Goal: Use online tool/utility: Use online tool/utility

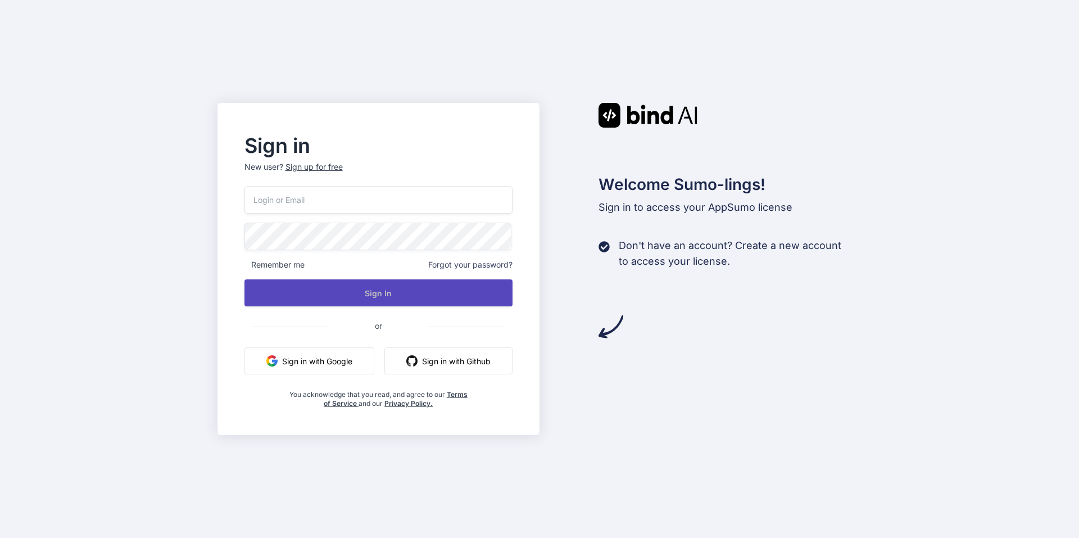
type input "[EMAIL_ADDRESS][DOMAIN_NAME]"
click at [384, 295] on button "Sign In" at bounding box center [378, 292] width 269 height 27
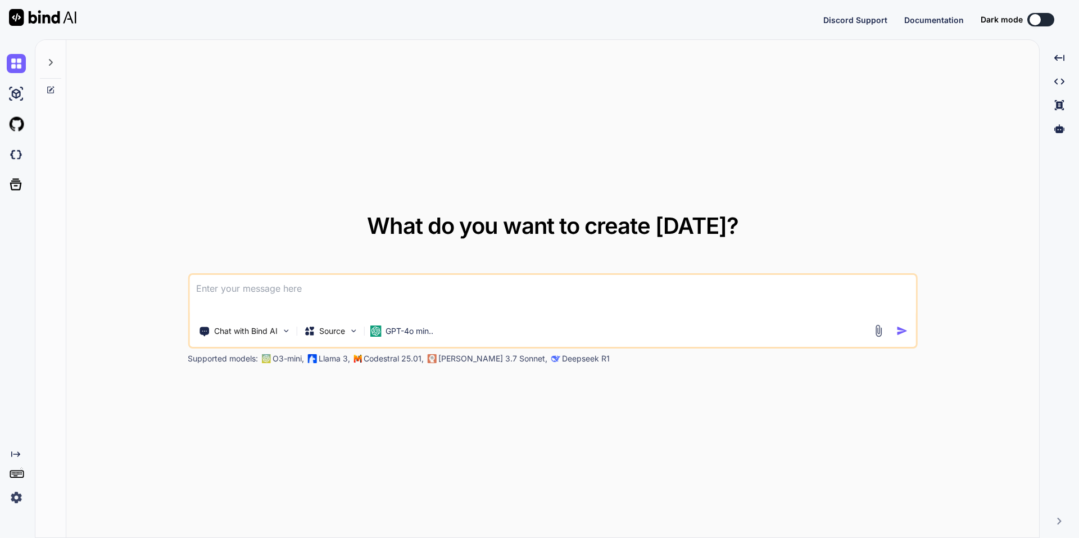
click at [1049, 21] on div "Discord Support Documentation Dark mode Created with Pixso." at bounding box center [946, 19] width 247 height 13
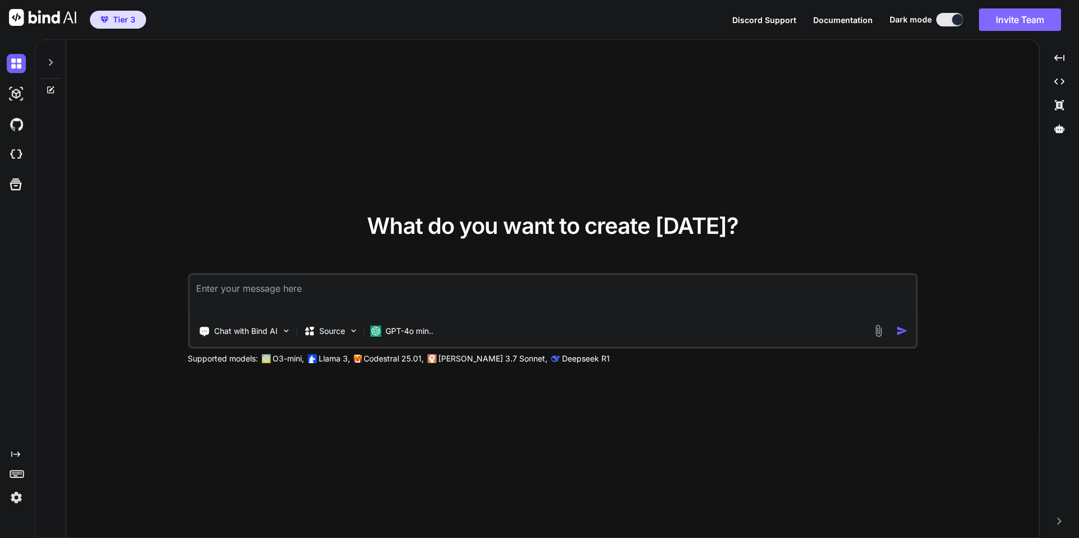
type textarea "x"
click at [287, 295] on textarea at bounding box center [552, 296] width 726 height 42
type textarea "p"
type textarea "x"
type textarea "pl"
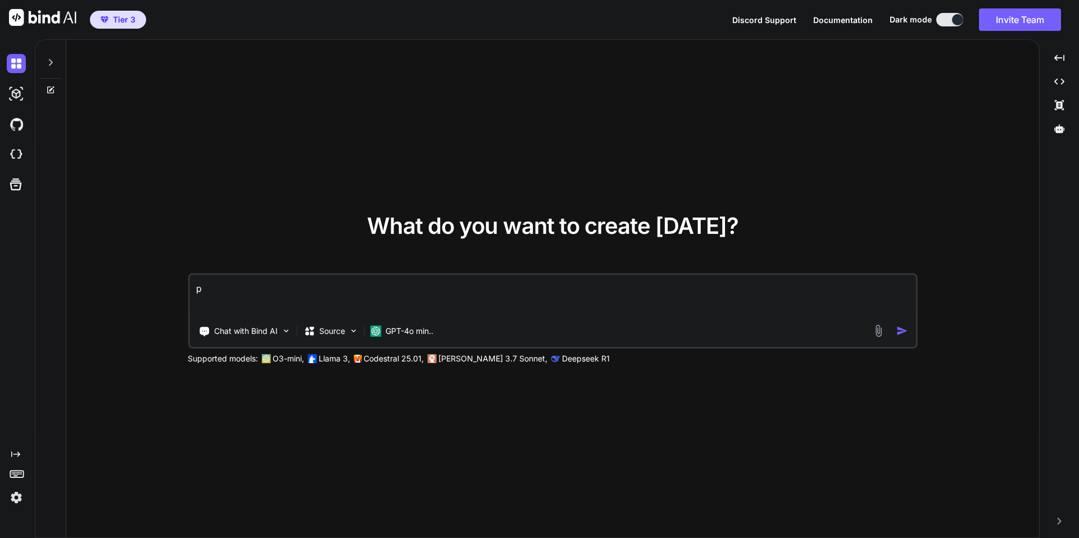
type textarea "x"
type textarea "ple"
type textarea "x"
type textarea "plea"
type textarea "x"
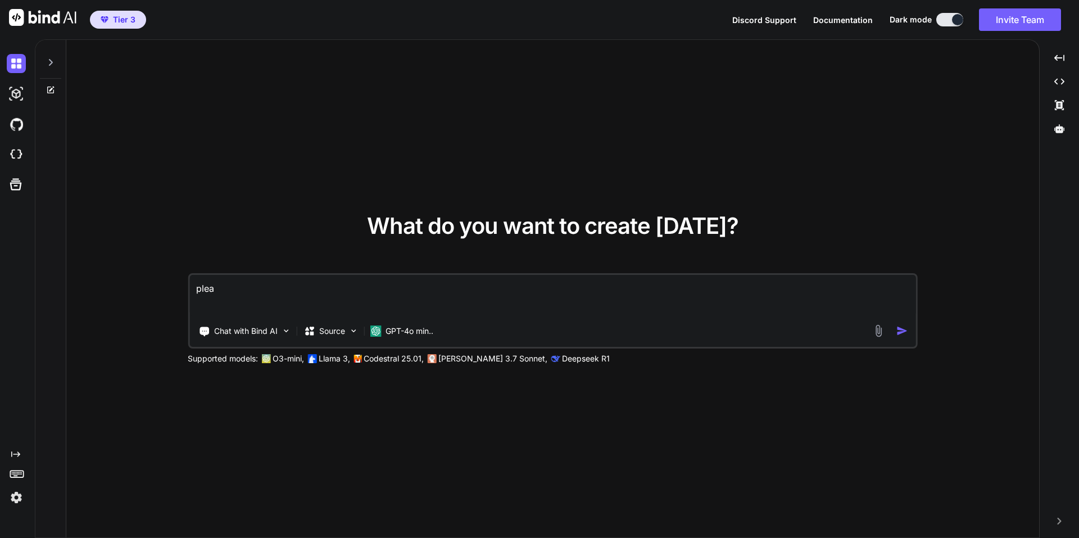
type textarea "pleas"
type textarea "x"
type textarea "please"
type textarea "x"
type textarea "please"
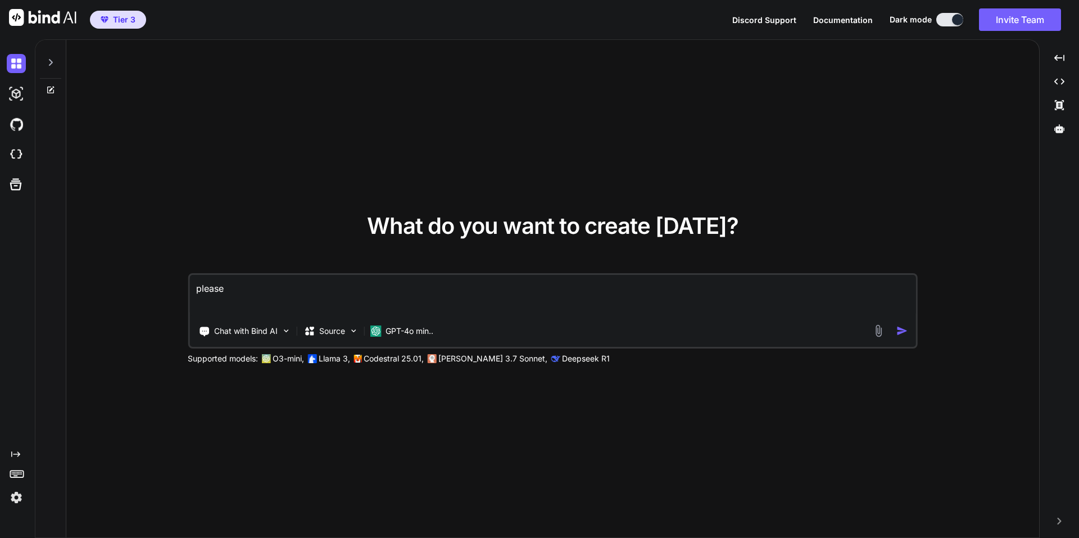
type textarea "x"
type textarea "please g"
type textarea "x"
type textarea "please ge"
type textarea "x"
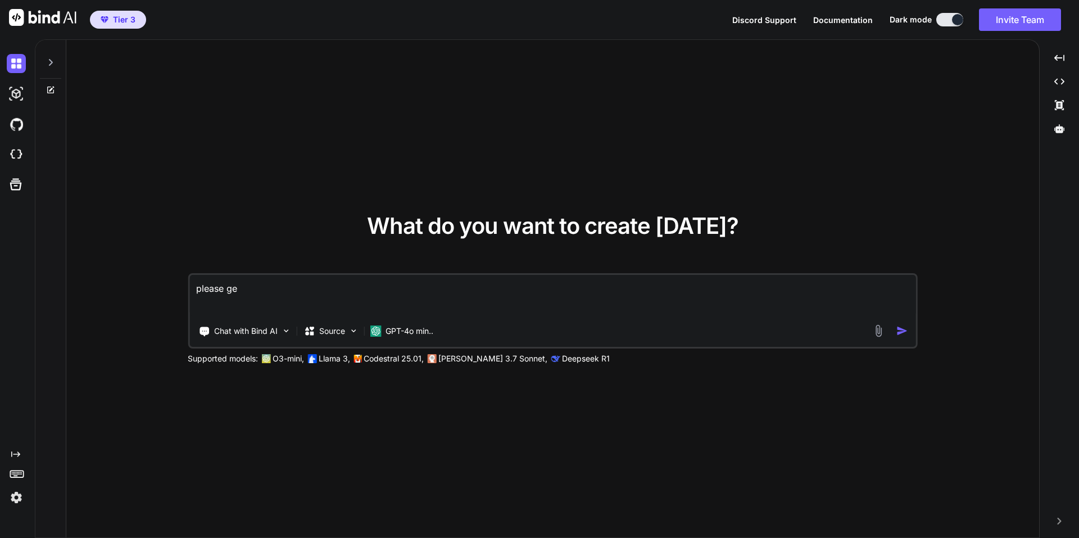
type textarea "please gen"
type textarea "x"
type textarea "please gene"
type textarea "x"
type textarea "please gener"
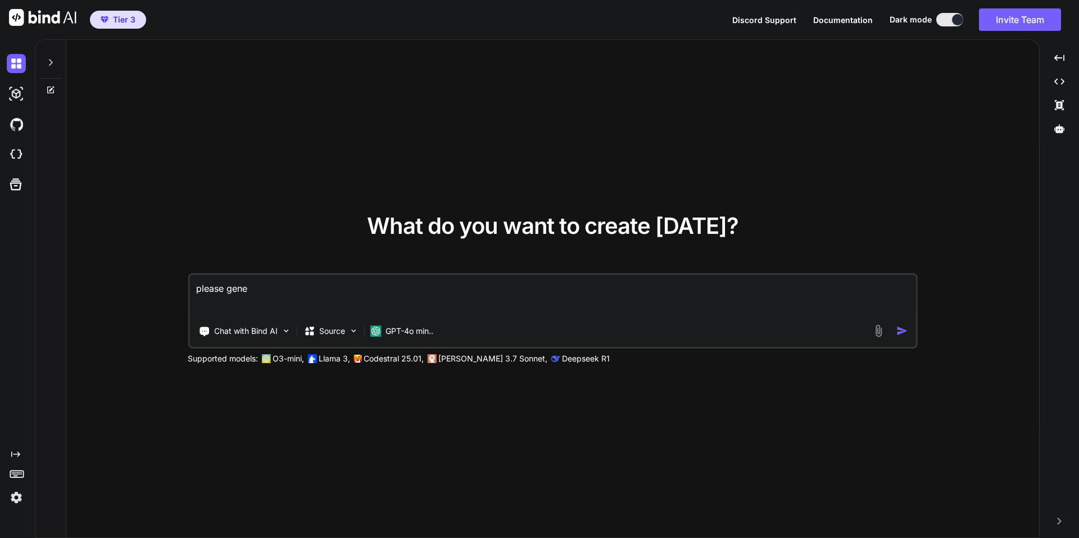
type textarea "x"
type textarea "please genera"
type textarea "x"
type textarea "please generat"
type textarea "x"
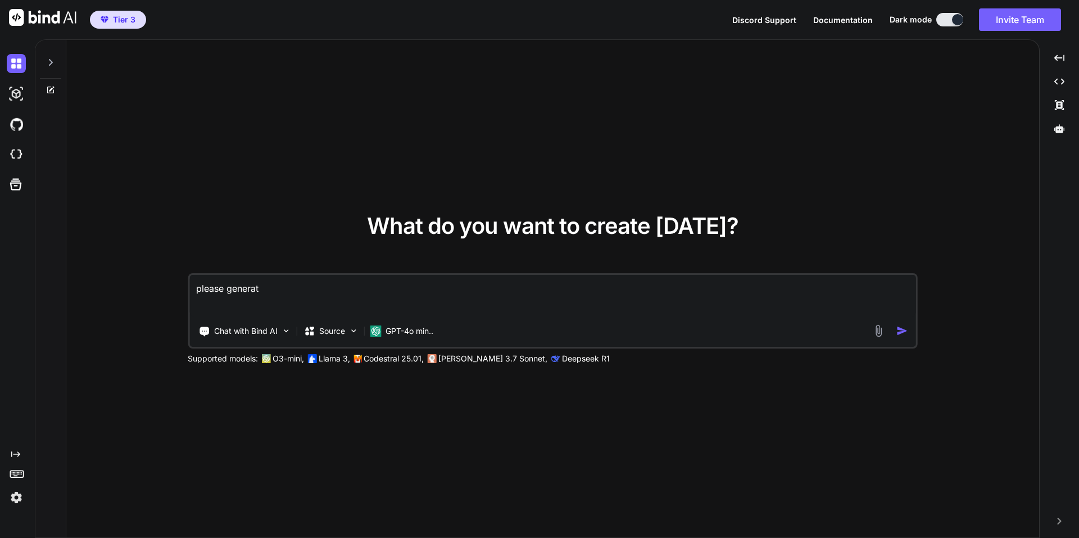
type textarea "please generate"
type textarea "x"
type textarea "please generate"
type textarea "x"
type textarea "please generate a"
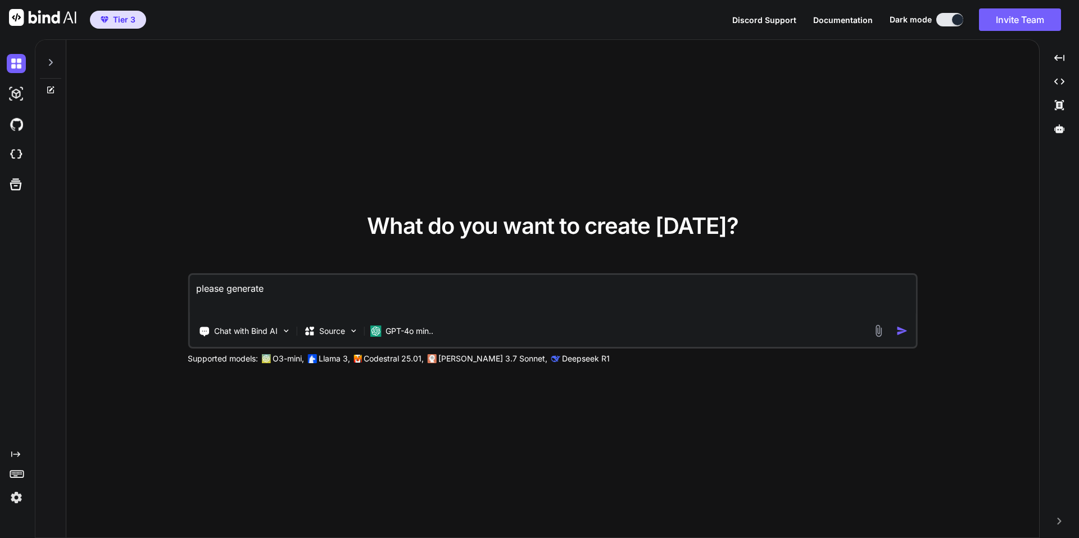
type textarea "x"
type textarea "please generate an"
type textarea "x"
type textarea "please generate an"
type textarea "x"
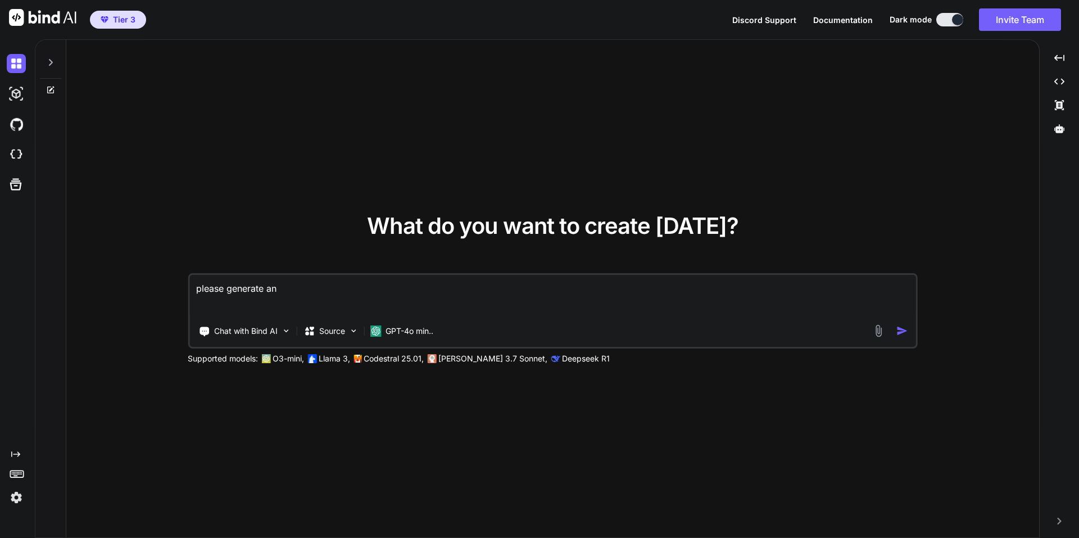
type textarea "please generate an i"
type textarea "x"
type textarea "please generate an im"
type textarea "x"
type textarea "please generate an ima"
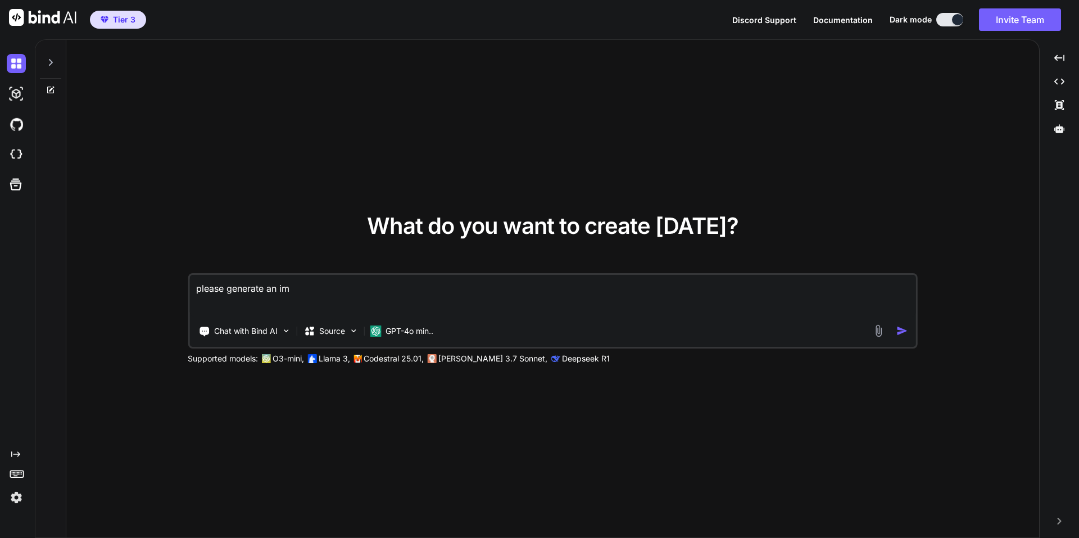
type textarea "x"
type textarea "please generate an imak"
type textarea "x"
type textarea "please generate an imake"
type textarea "x"
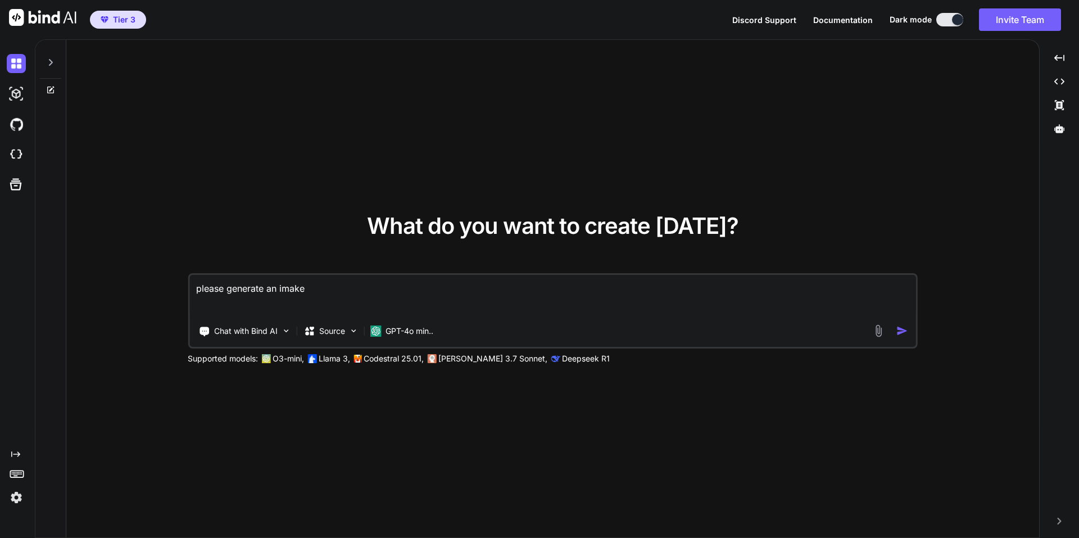
type textarea "please generate an imak"
type textarea "x"
type textarea "please generate an ima"
type textarea "x"
type textarea "please generate an imag"
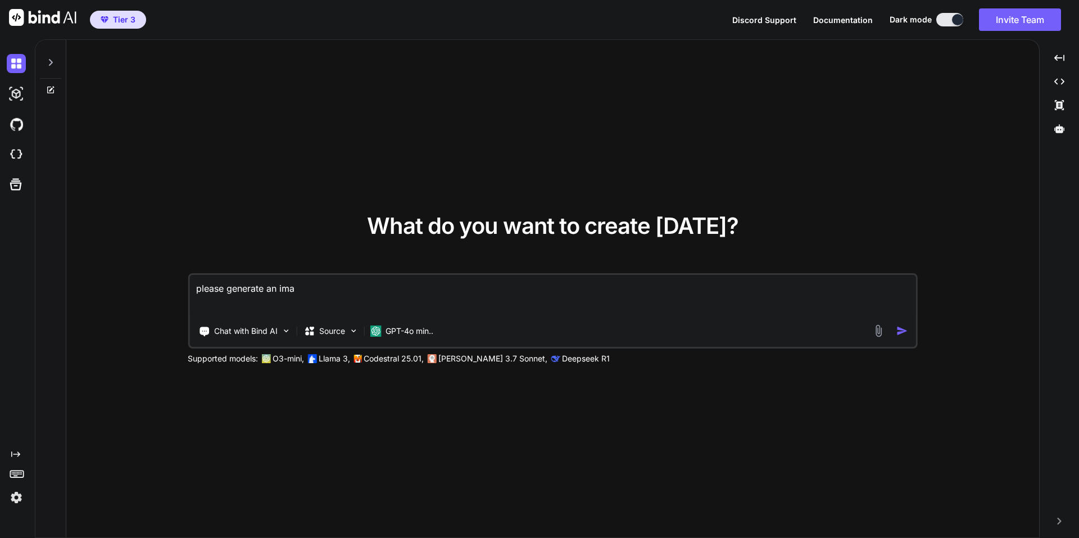
type textarea "x"
type textarea "please generate an image"
type textarea "x"
type textarea "please generate an image"
type textarea "x"
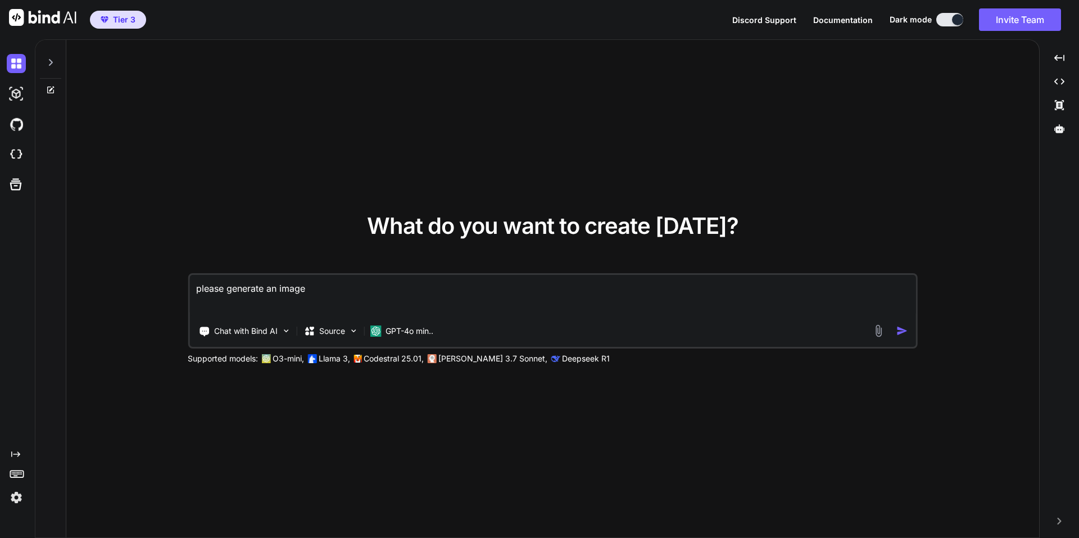
type textarea "please generate an image l"
type textarea "x"
type textarea "please generate an image li"
type textarea "x"
type textarea "please generate an image lik"
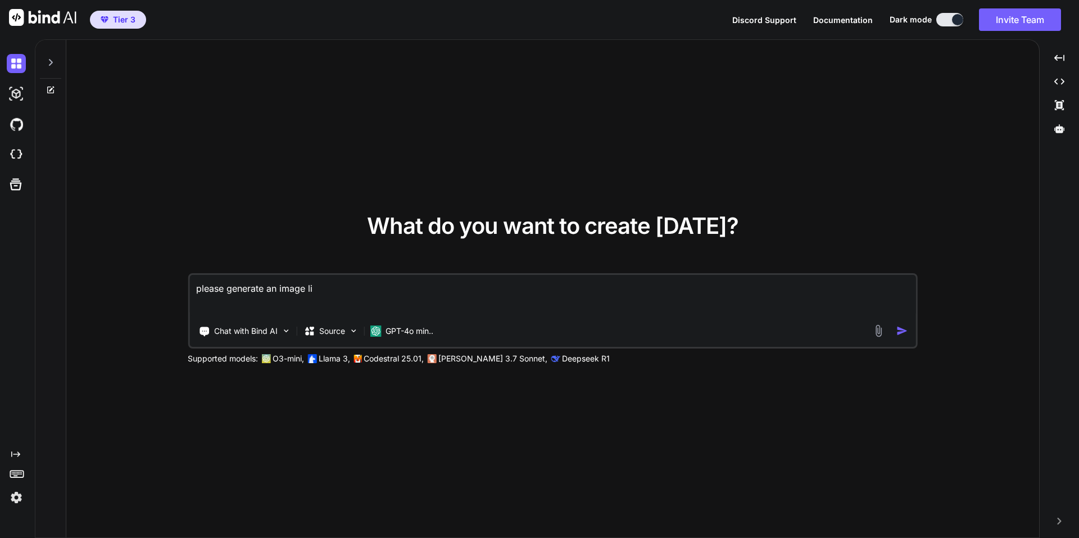
type textarea "x"
type textarea "please generate an image like"
type textarea "x"
type textarea "please generate an image like"
type textarea "x"
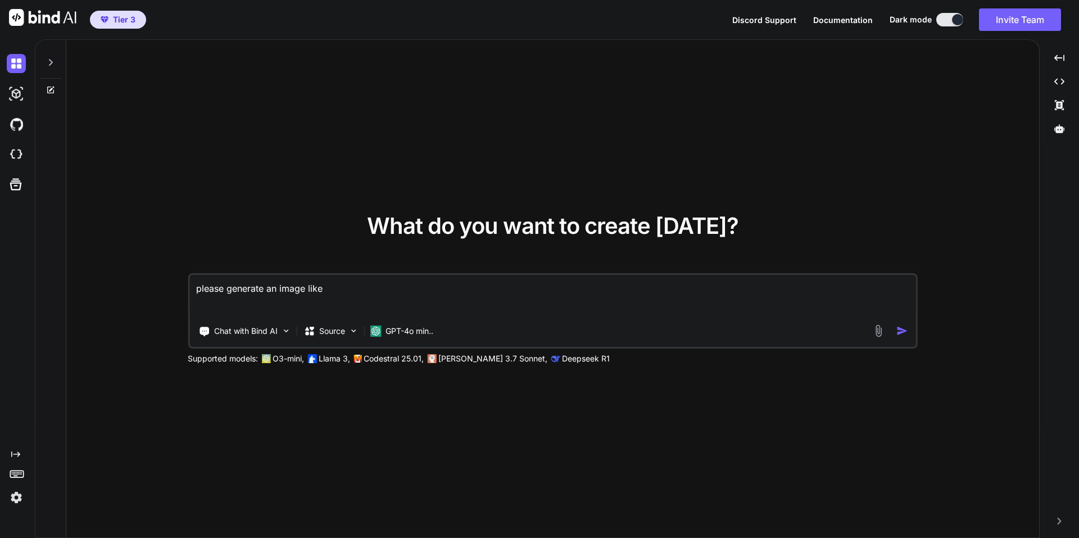
type textarea "please generate an image like t"
type textarea "x"
type textarea "please generate an image like th"
type textarea "x"
type textarea "please generate an image like the"
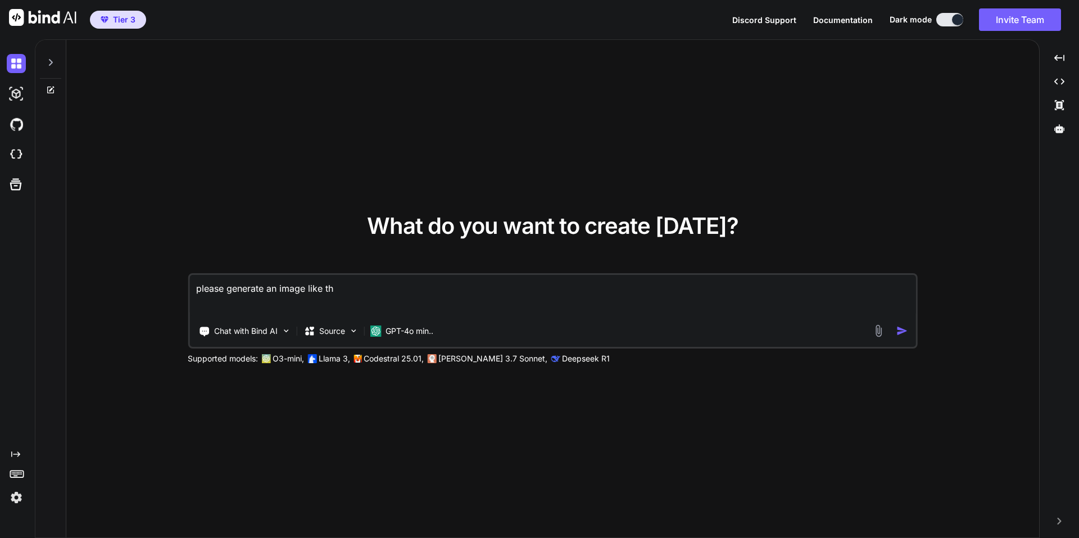
type textarea "x"
type textarea "please generate an image like the"
type textarea "x"
type textarea "please generate an image like the o"
type textarea "x"
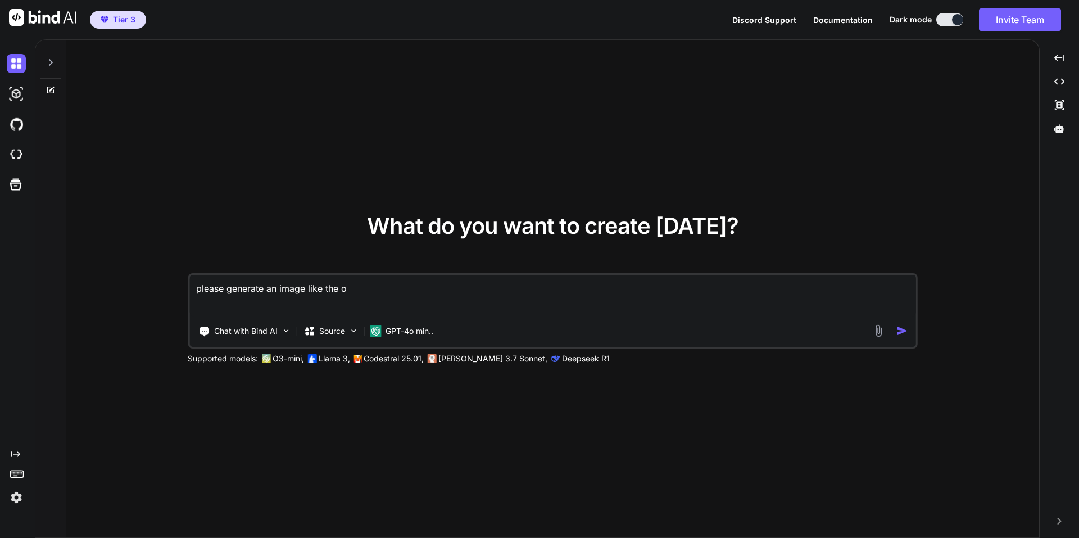
type textarea "please generate an image like the on"
type textarea "x"
type textarea "please generate an image like the one"
type textarea "x"
type textarea "please generate an image like the one"
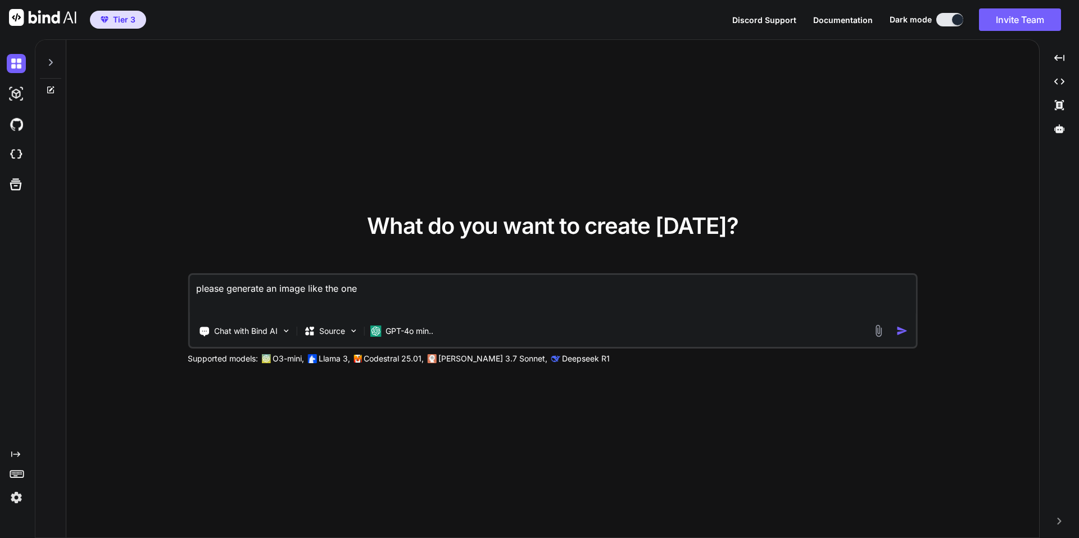
type textarea "x"
type textarea "please generate an image like the one i"
type textarea "x"
type textarea "please generate an image like the one i"
type textarea "x"
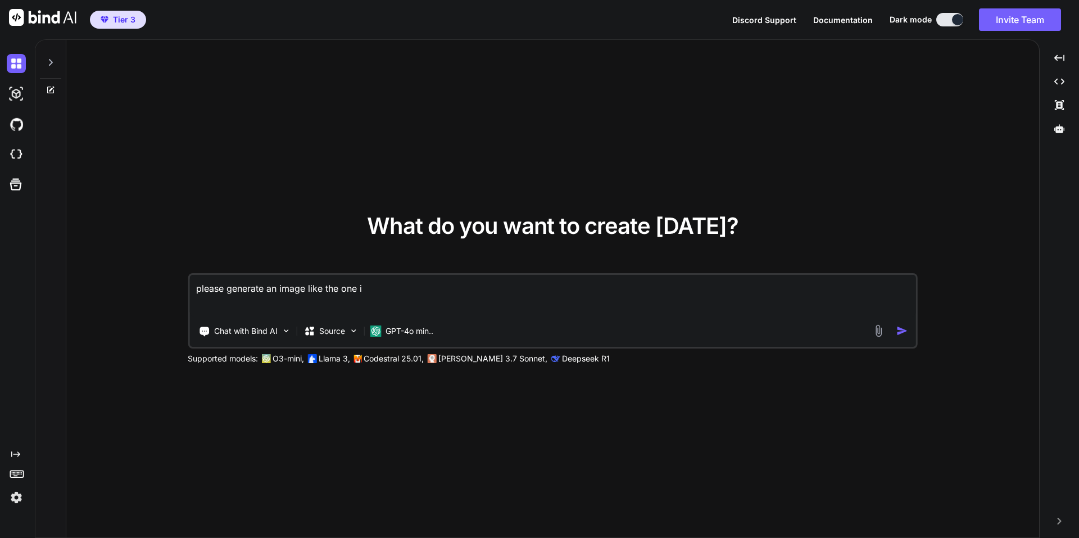
type textarea "please generate an image like the one i h"
type textarea "x"
type textarea "please generate an image like the one i ha"
type textarea "x"
type textarea "please generate an image like the one i hav"
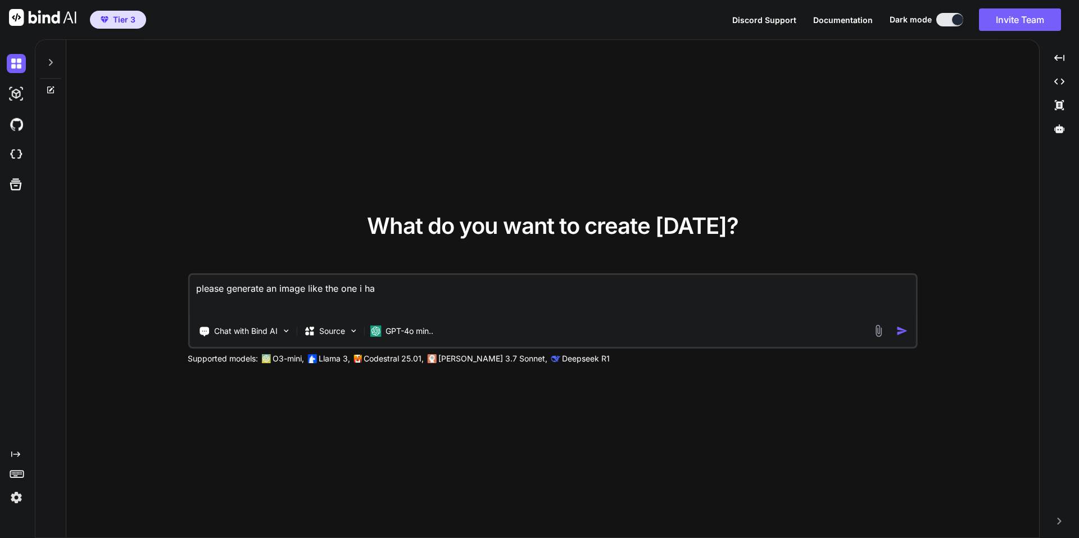
type textarea "x"
type textarea "please generate an image like the one i have"
type textarea "x"
type textarea "please generate an image like the one i have"
type textarea "x"
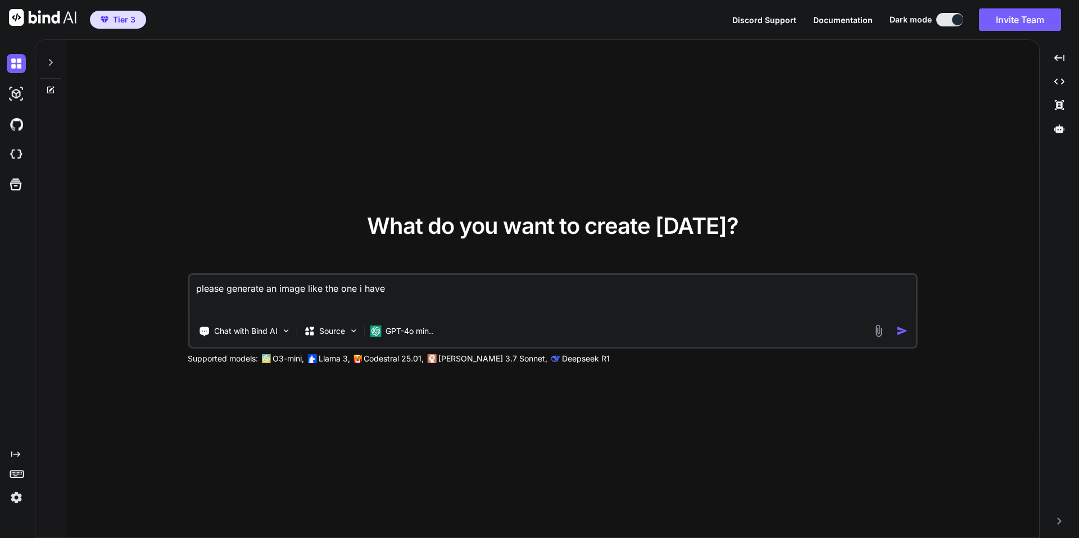
type textarea "please generate an image like the one i have u"
type textarea "x"
type textarea "please generate an image like the one i have up"
type textarea "x"
type textarea "please generate an image like the one i have upl"
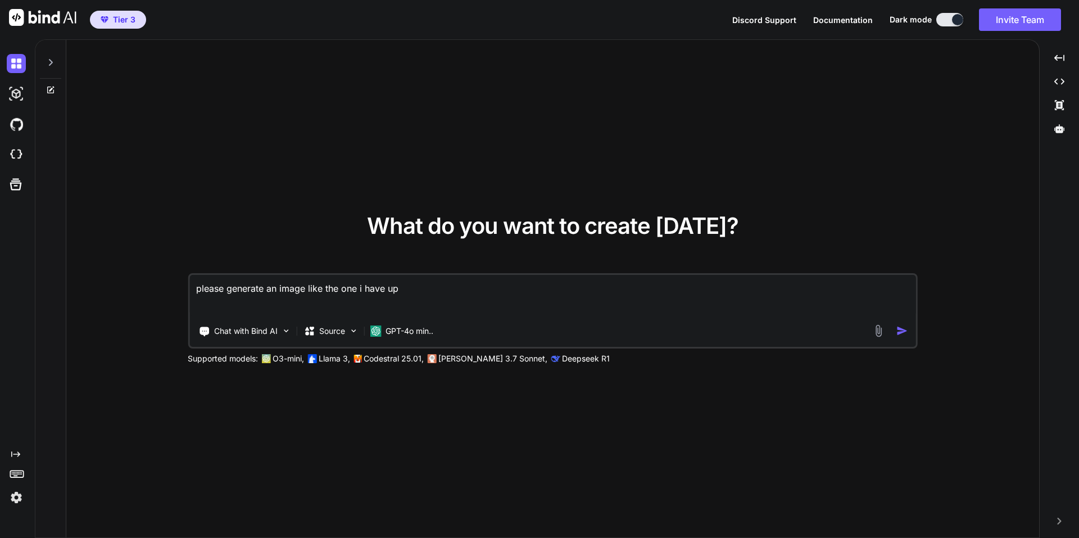
type textarea "x"
type textarea "please generate an image like the one i have uplo"
type textarea "x"
type textarea "please generate an image like the one i have uploa"
type textarea "x"
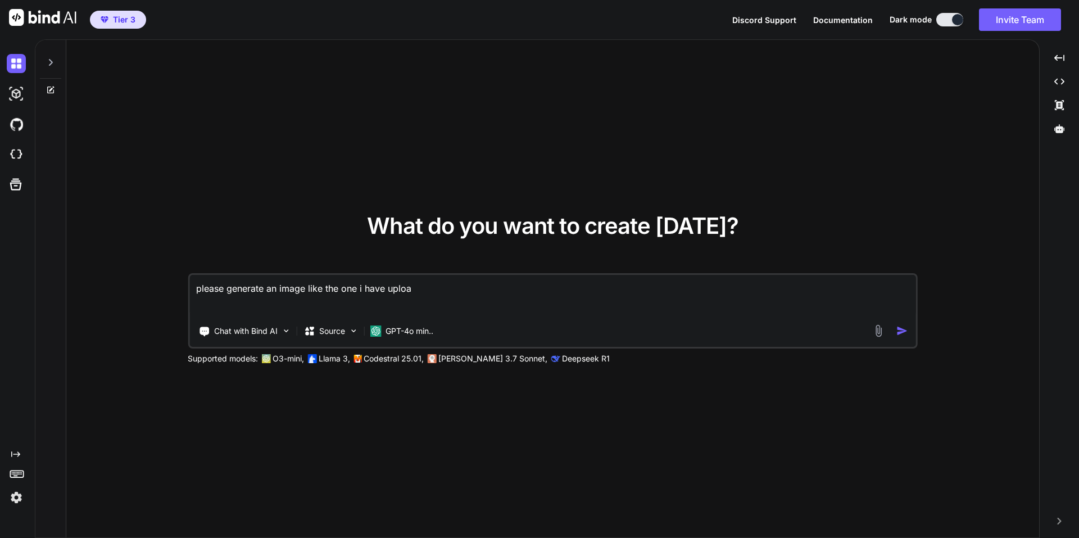
type textarea "please generate an image like the one i have upload"
type textarea "x"
type textarea "please generate an image like the one i have uploade"
type textarea "x"
type textarea "please generate an image like the one i have uploaded"
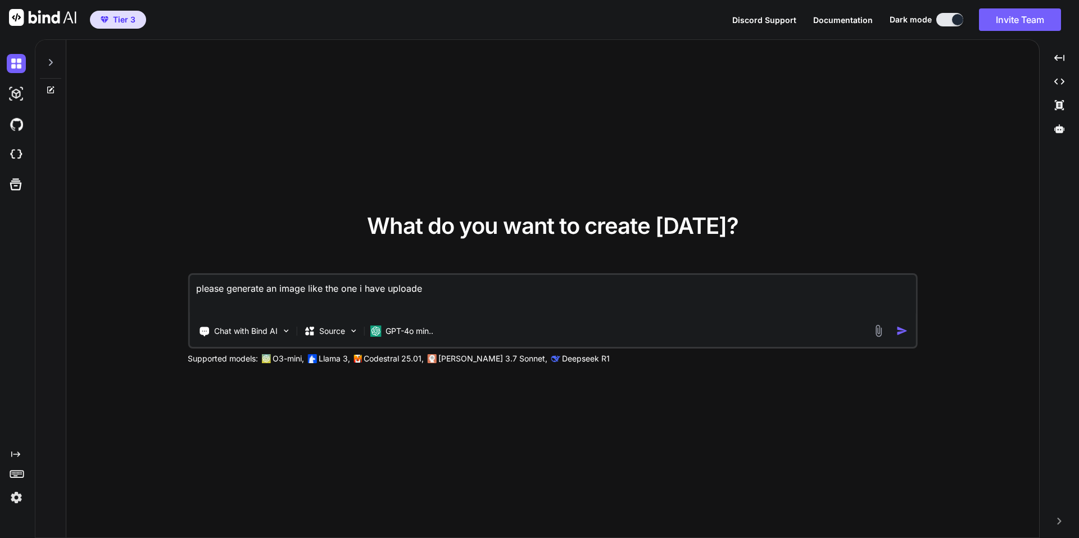
type textarea "x"
type textarea "please generate an image like the one i have uploaded"
type textarea "x"
type textarea "please generate an image like the one i have uploaded a"
type textarea "x"
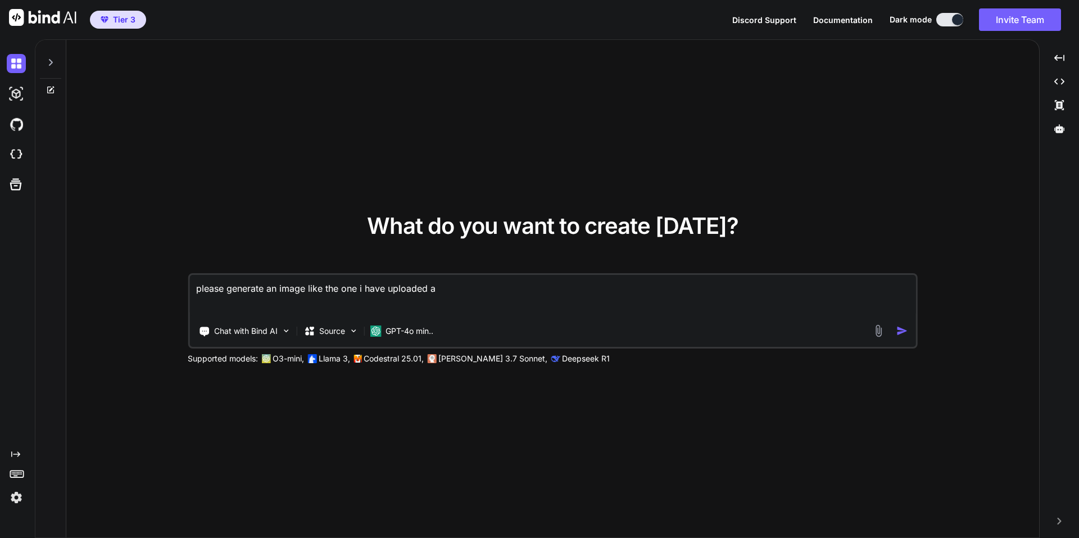
type textarea "please generate an image like the one i have uploaded an"
type textarea "x"
type textarea "please generate an image like the one i have uploaded and"
type textarea "x"
type textarea "please generate an image like the one i have uploaded and"
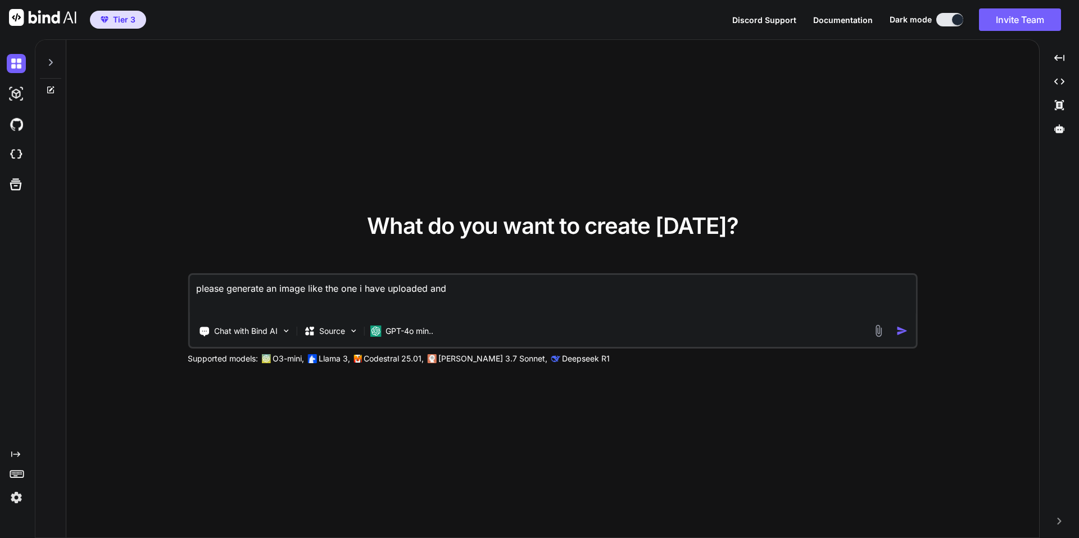
type textarea "x"
type textarea "please generate an image like the one i have uploaded and a"
type textarea "x"
type textarea "please generate an image like the one i have uploaded and ad"
type textarea "x"
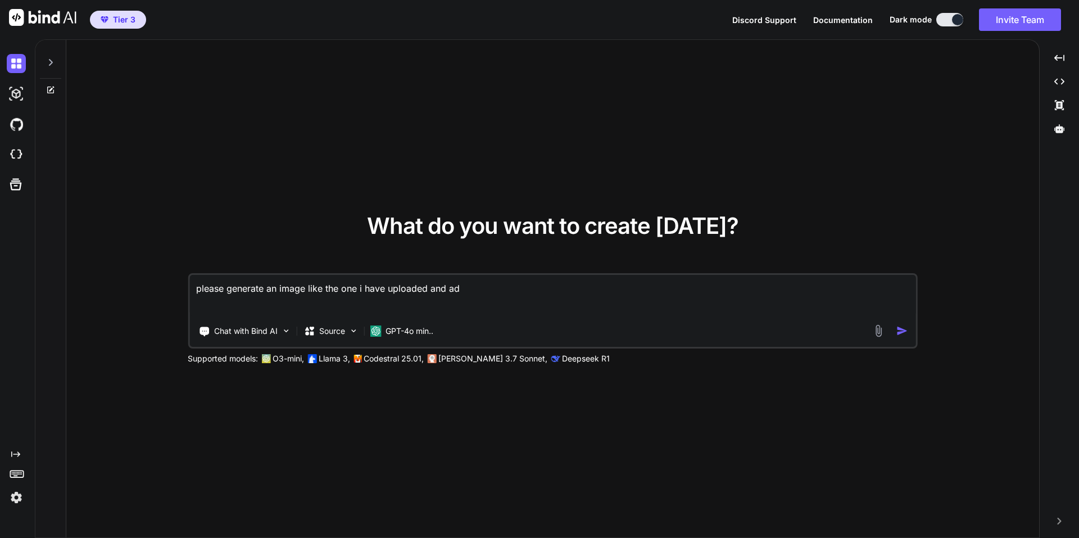
type textarea "please generate an image like the one i have uploaded and add"
type textarea "x"
type textarea "please generate an image like the one i have uploaded and add"
type textarea "x"
type textarea "please generate an image like the one i have uploaded and add t"
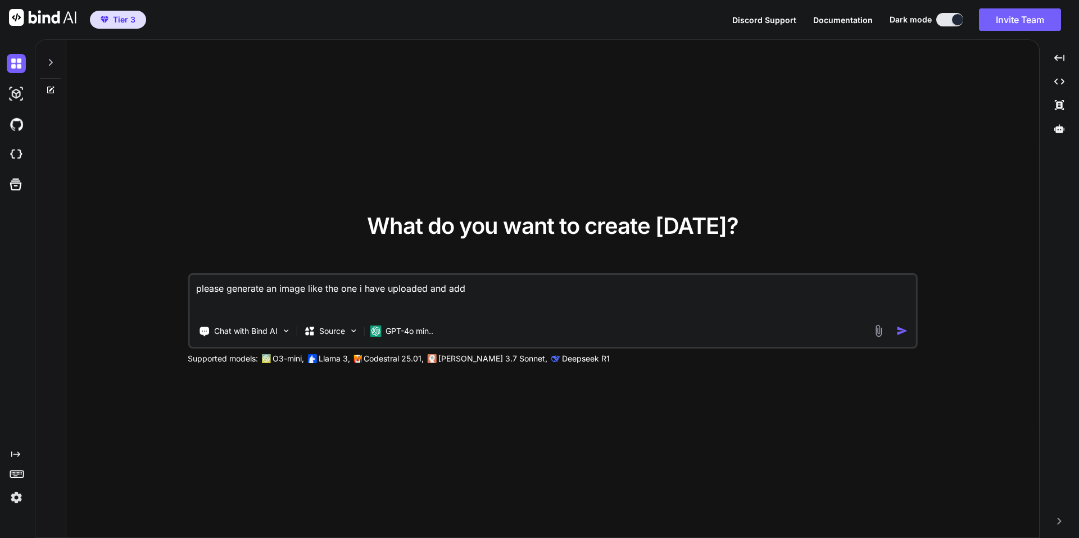
type textarea "x"
type textarea "please generate an image like the one i have uploaded and add th"
type textarea "x"
type textarea "please generate an image like the one i have uploaded and add the"
type textarea "x"
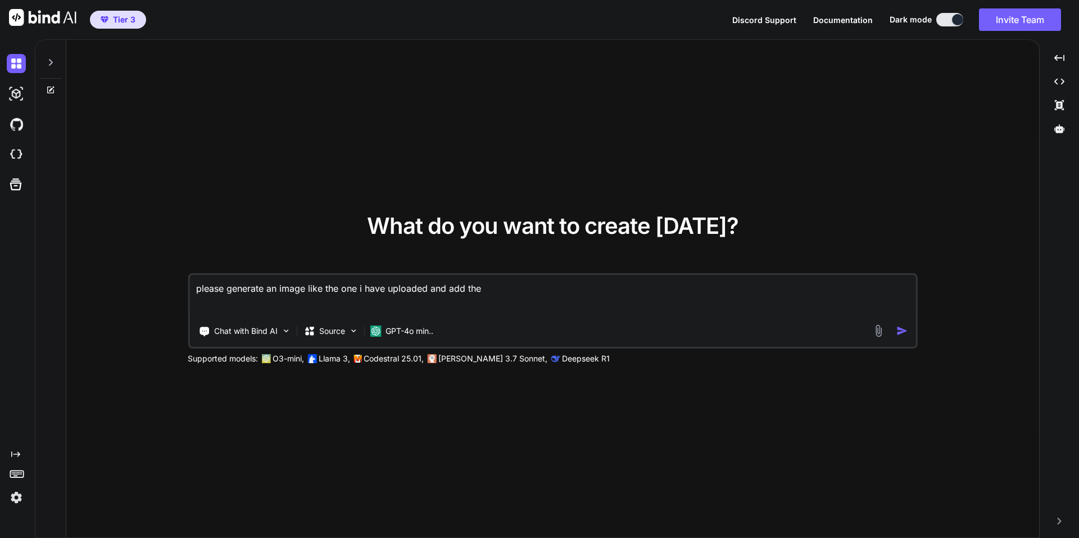
type textarea "please generate an image like the one i have uploaded and add the"
type textarea "x"
type textarea "please generate an image like the one i have uploaded and add the t"
type textarea "x"
type textarea "please generate an image like the one i have uploaded and add the ti"
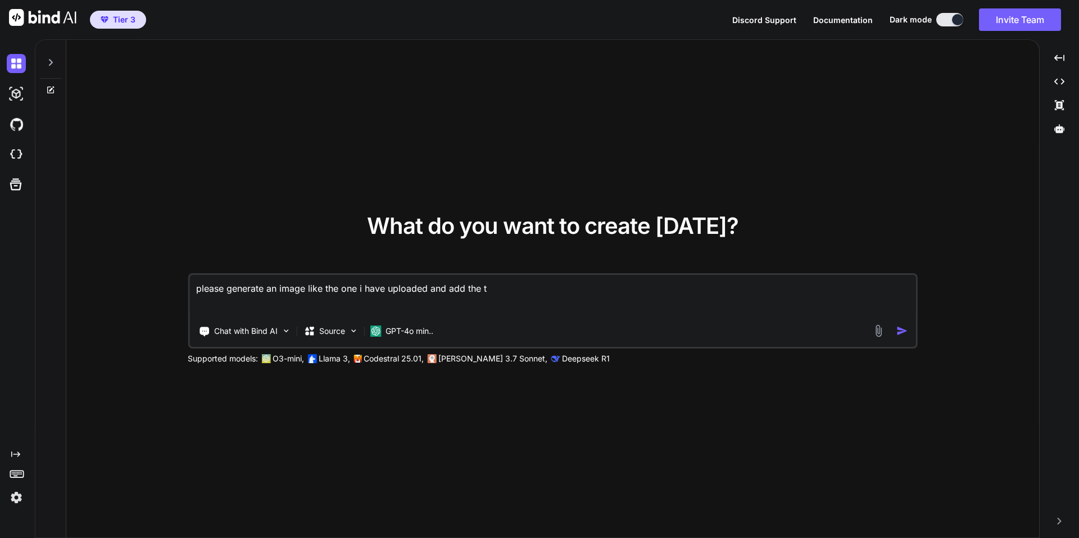
type textarea "x"
type textarea "please generate an image like the one i have uploaded and add the tit"
type textarea "x"
type textarea "please generate an image like the one i have uploaded and add the titl"
type textarea "x"
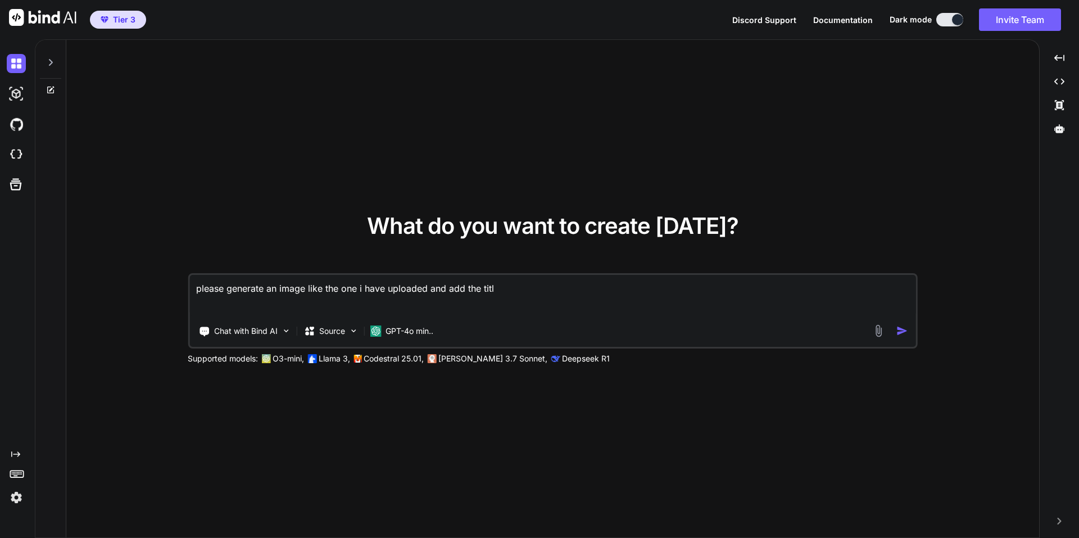
type textarea "please generate an image like the one i have uploaded and add the title"
type textarea "x"
type textarea "please generate an image like the one i have uploaded and add the title"
type textarea "x"
type textarea "please generate an image like the one i have uploaded and add the title N"
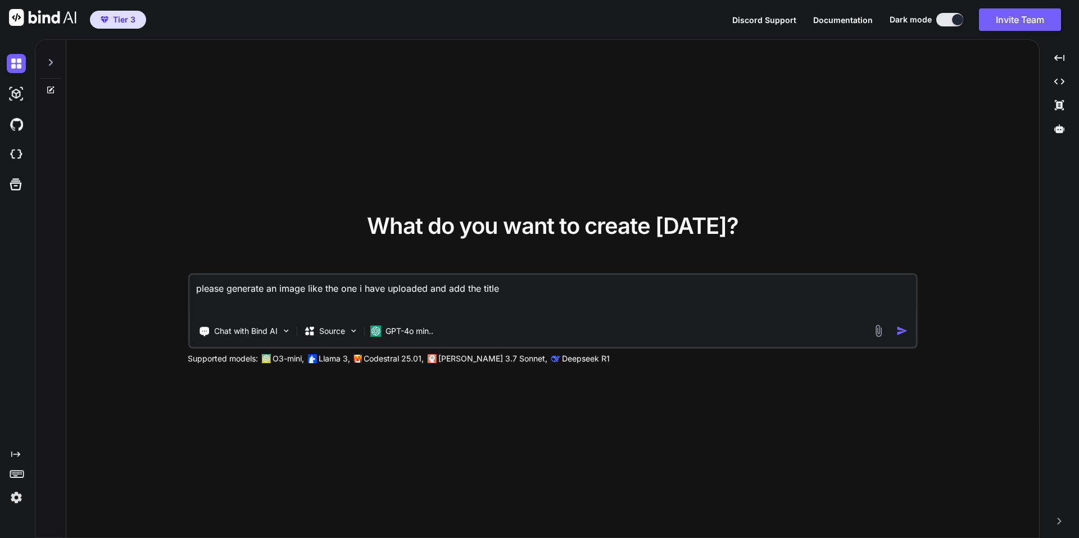
type textarea "x"
type textarea "please generate an image like the one i have uploaded and add the title No"
type textarea "x"
type textarea "please generate an image like the one i have uploaded and add the title No"
type textarea "x"
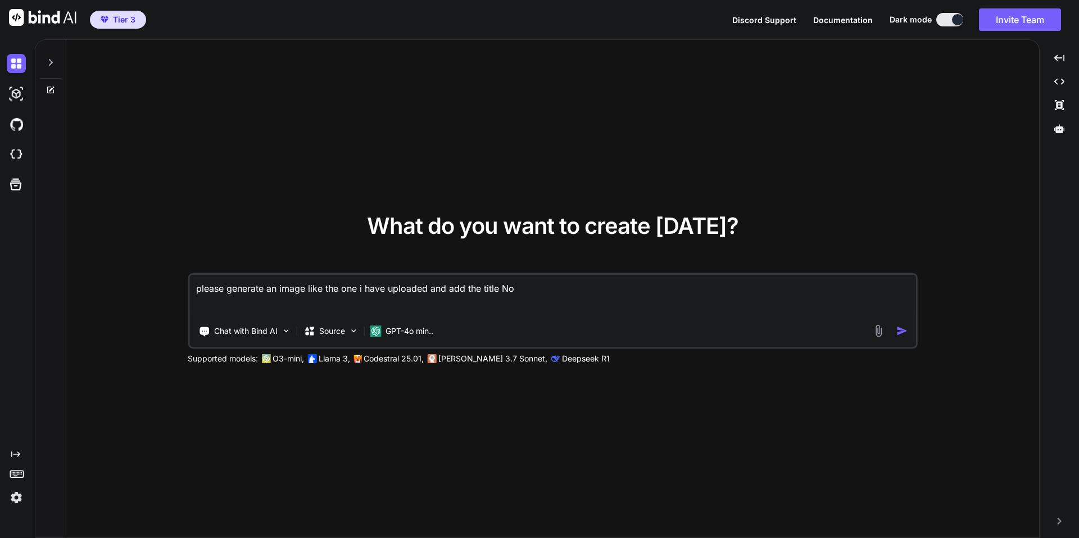
type textarea "please generate an image like the one i have uploaded and add the title No R"
type textarea "x"
type textarea "please generate an image like the one i have uploaded and add the title No Re"
type textarea "x"
type textarea "please generate an image like the one i have uploaded and add the title No Ref"
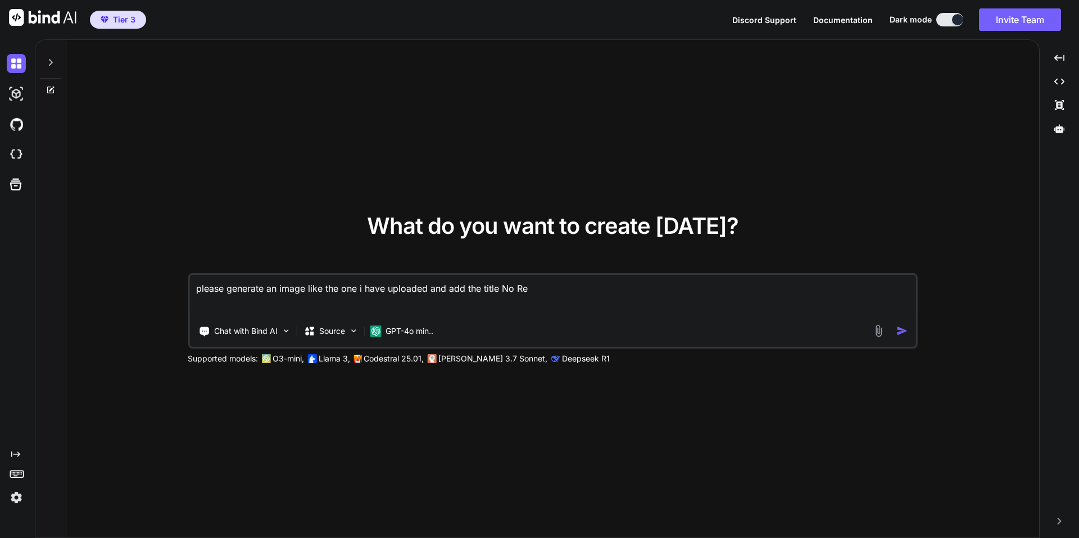
type textarea "x"
type textarea "please generate an image like the one i have uploaded and add the title No Refu"
type textarea "x"
type textarea "please generate an image like the one i have uploaded and add the title No Refun"
type textarea "x"
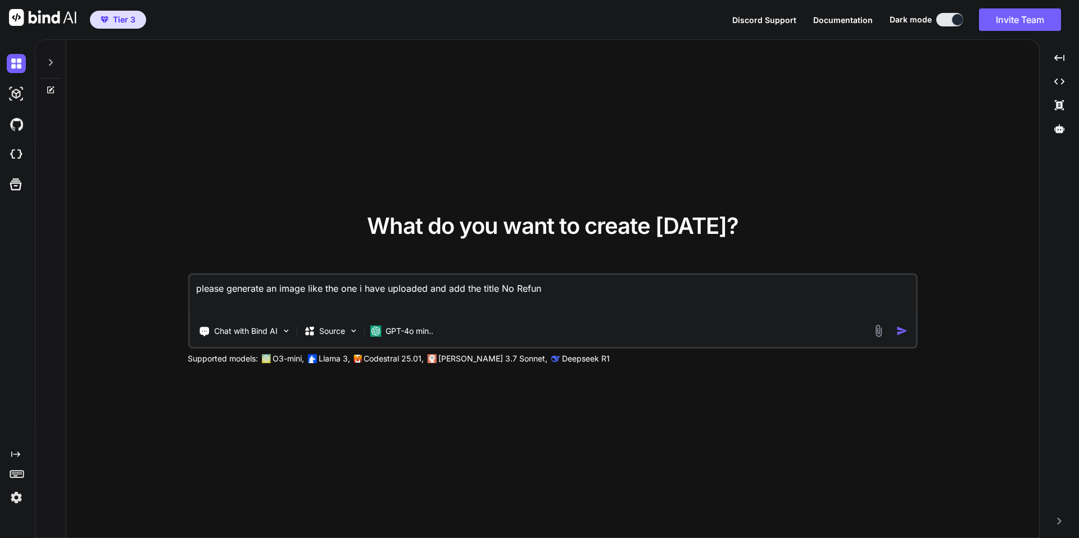
type textarea "please generate an image like the one i have uploaded and add the title No Refu…"
type textarea "x"
type textarea "please generate an image like the one i have uploaded and add the title No Refu…"
type textarea "x"
type textarea "please generate an image like the one i have uploaded and add the title No Refu…"
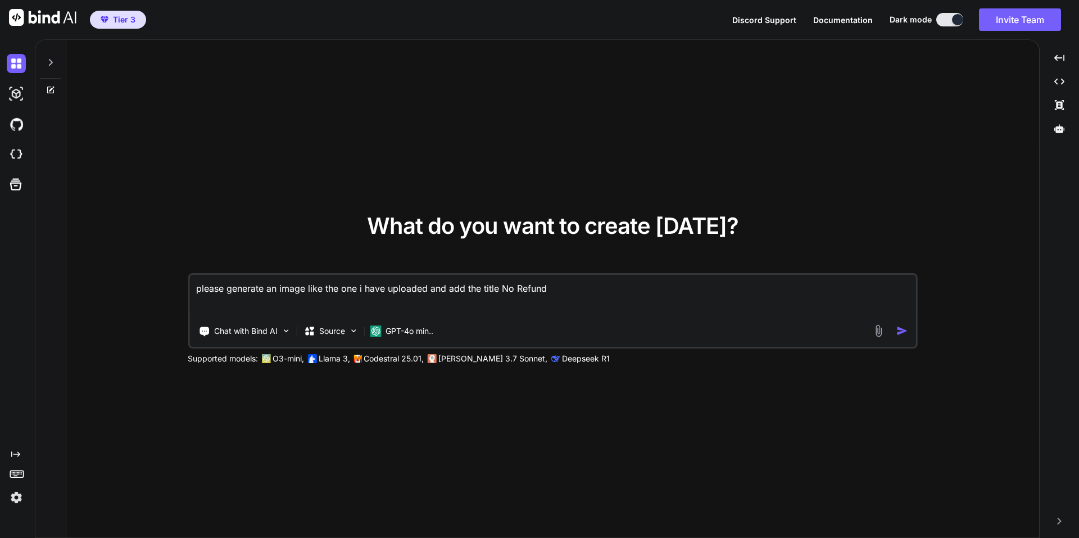
type textarea "x"
type textarea "please generate an image like the one i have uploaded and add the title No Refu…"
type textarea "x"
type textarea "please generate an image like the one i have uploaded and add the title No Refu…"
type textarea "x"
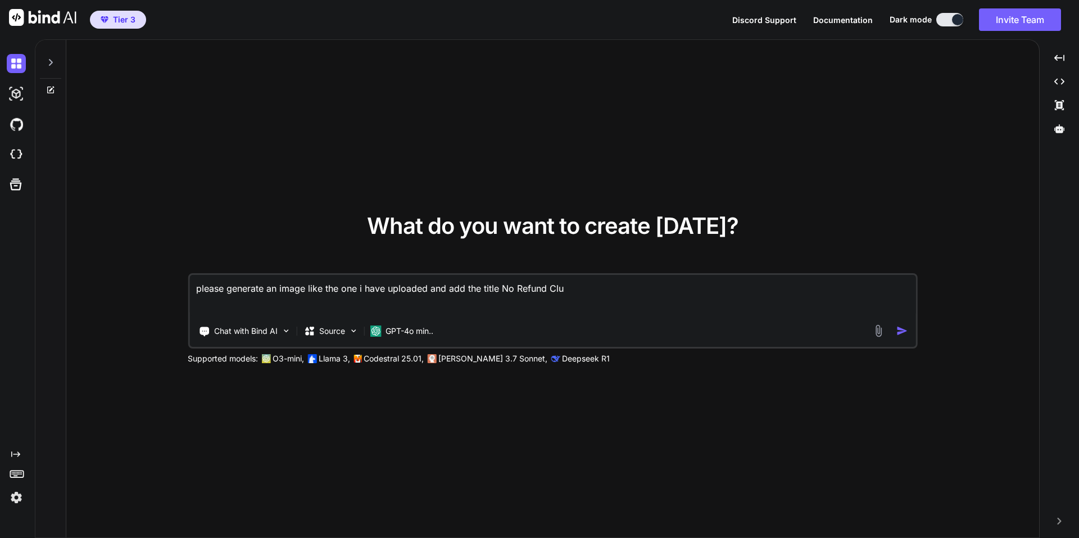
type textarea "please generate an image like the one i have uploaded and add the title No Refu…"
type textarea "x"
type textarea "please generate an image like the one i have uploaded and add the title No Refu…"
type textarea "x"
type textarea "please generate an image like the one i have uploaded and add the title No Refu…"
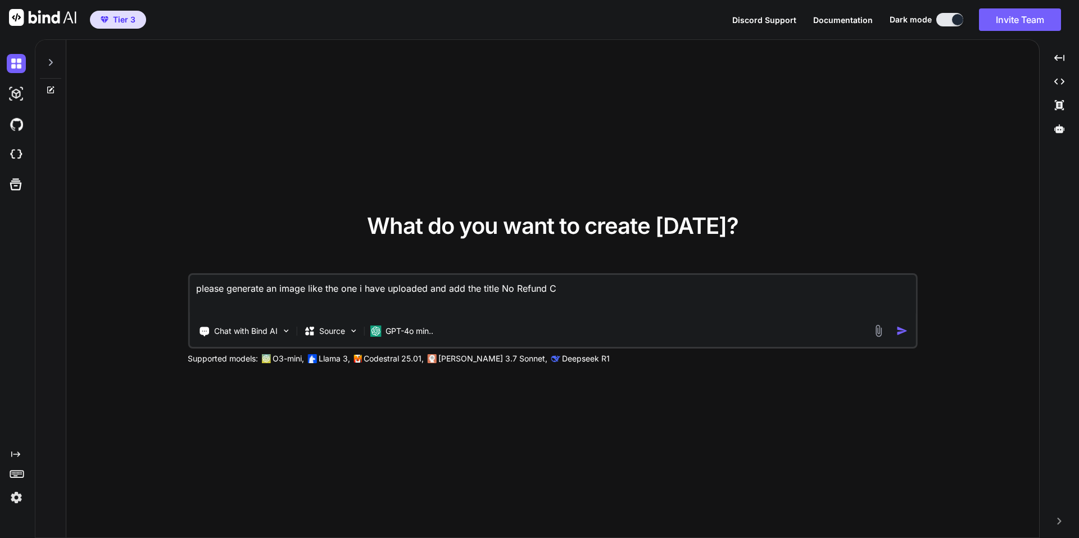
type textarea "x"
type textarea "please generate an image like the one i have uploaded and add the title No Refu…"
type textarea "x"
type textarea "please generate an image like the one i have uploaded and add the title No Refu…"
type textarea "x"
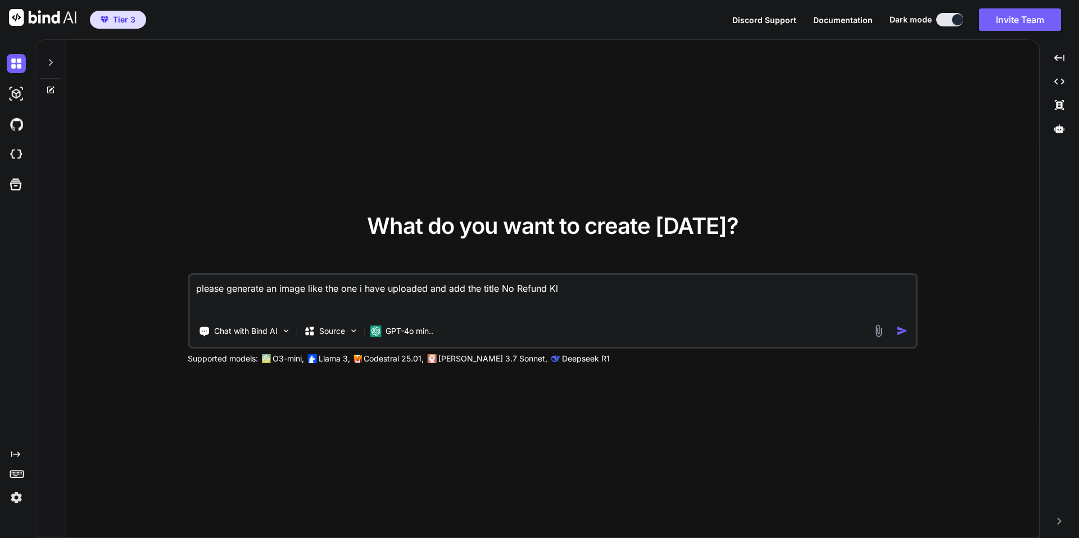
type textarea "please generate an image like the one i have uploaded and add the title No Refu…"
type textarea "x"
type textarea "please generate an image like the one i have uploaded and add the title No Refu…"
type textarea "x"
type textarea "please generate an image like the one i have uploaded and add the title No Refu…"
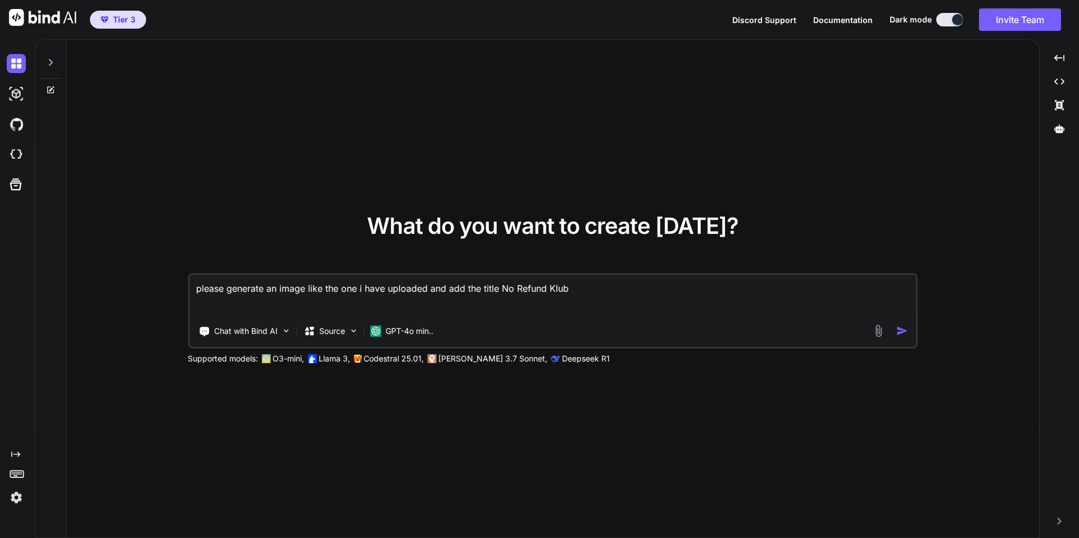
type textarea "x"
type textarea "please generate an image like the one i have uploaded and add the title No Refu…"
type textarea "x"
type textarea "please generate an image like the one i have uploaded and add the title No Refu…"
type textarea "x"
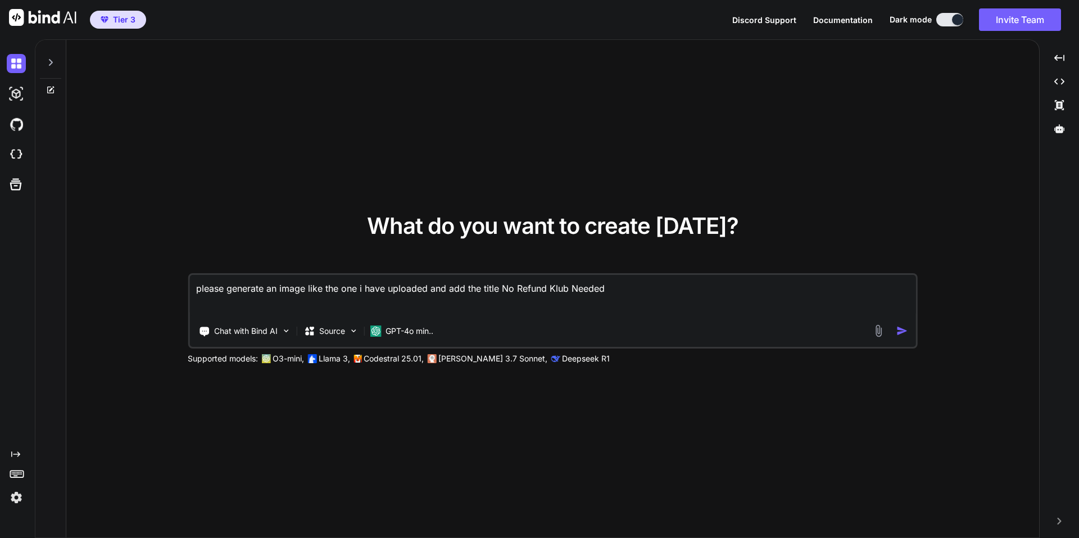
click at [503, 287] on textarea "please generate an image like the one i have uploaded and add the title No Refu…" at bounding box center [552, 296] width 726 height 42
drag, startPoint x: 502, startPoint y: 286, endPoint x: 663, endPoint y: 304, distance: 162.2
click at [663, 304] on textarea "please generate an image like the one i have uploaded and add the title "No Ref…" at bounding box center [552, 296] width 726 height 42
drag, startPoint x: 612, startPoint y: 285, endPoint x: 500, endPoint y: 285, distance: 112.4
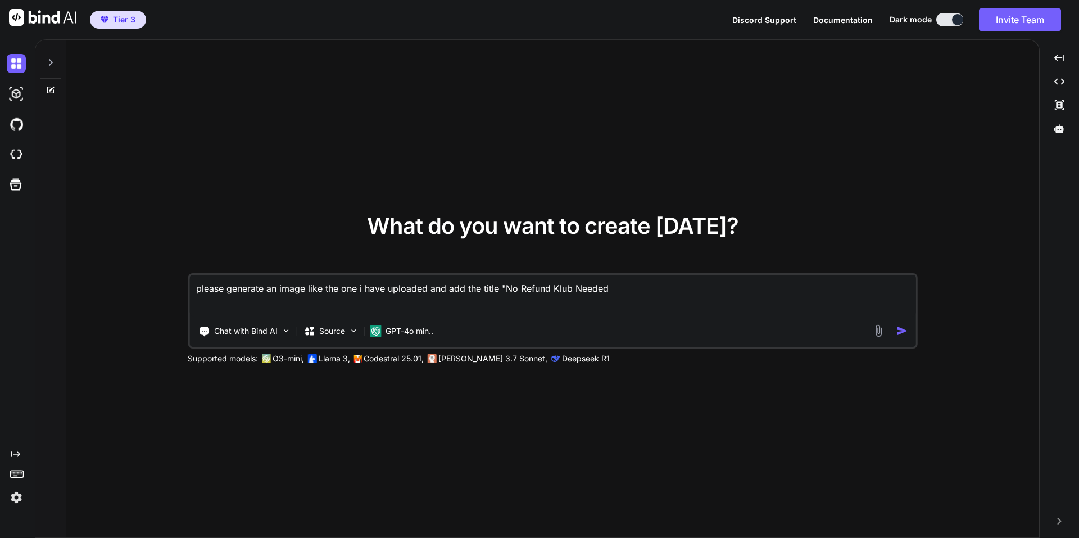
click at [500, 285] on textarea "please generate an image like the one i have uploaded and add the title "No Ref…" at bounding box center [552, 296] width 726 height 42
drag, startPoint x: 429, startPoint y: 289, endPoint x: 604, endPoint y: 305, distance: 176.6
click at [604, 305] on textarea "please generate an image like the one i have uploaded and add the title "No Ref…" at bounding box center [552, 296] width 726 height 42
click at [875, 328] on img at bounding box center [878, 330] width 13 height 13
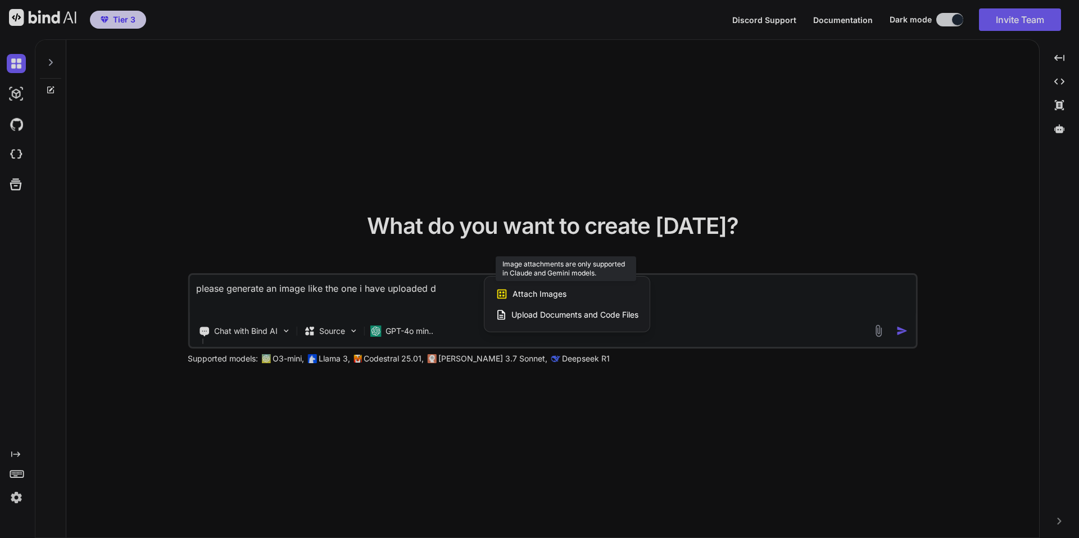
click at [560, 292] on span "Attach Images" at bounding box center [539, 293] width 54 height 11
click at [533, 315] on span "Upload Documents and Code Files" at bounding box center [574, 314] width 127 height 11
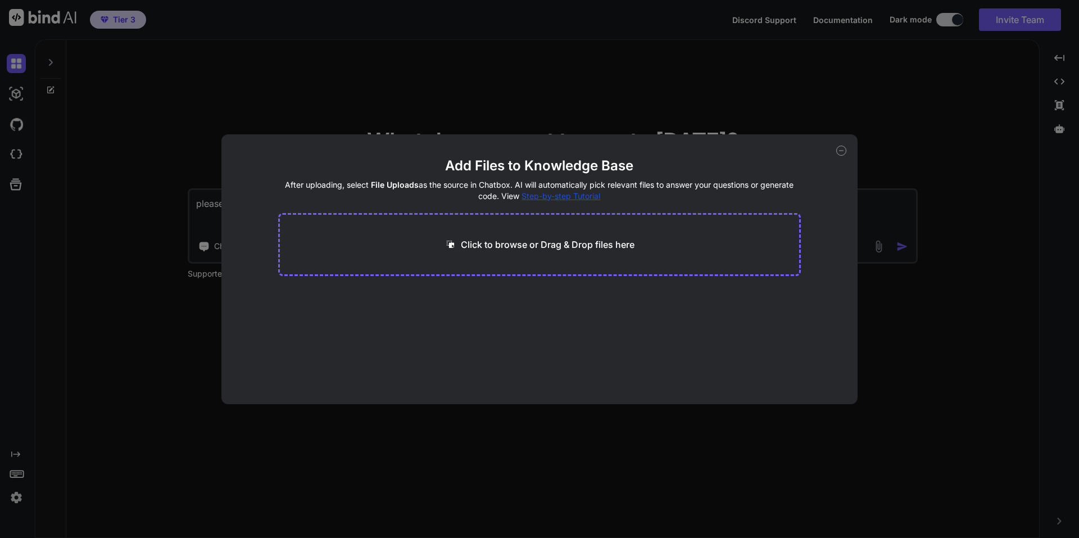
click at [571, 238] on p "Click to browse or Drag & Drop files here" at bounding box center [548, 244] width 174 height 13
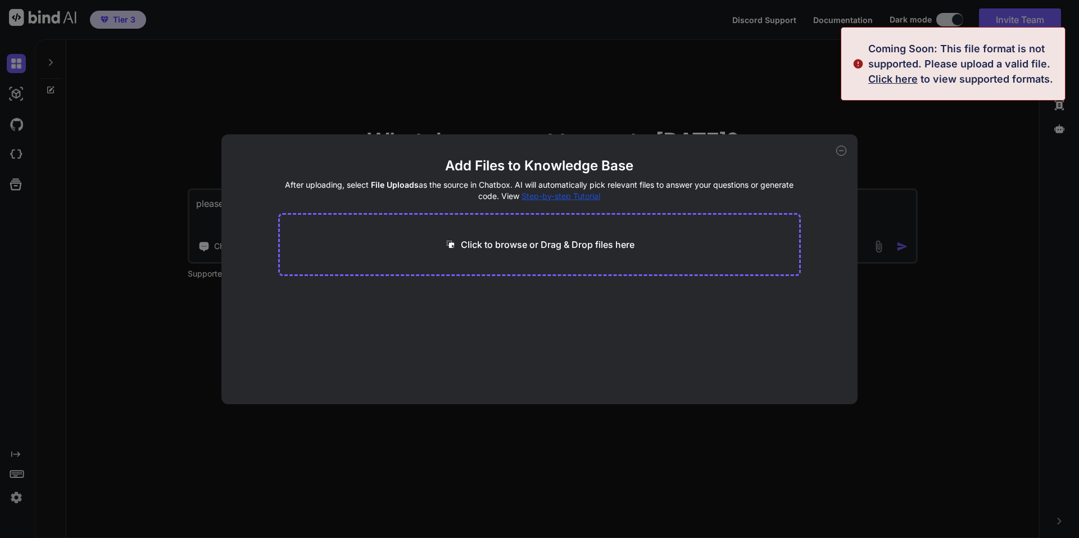
click at [844, 147] on icon at bounding box center [841, 150] width 10 height 10
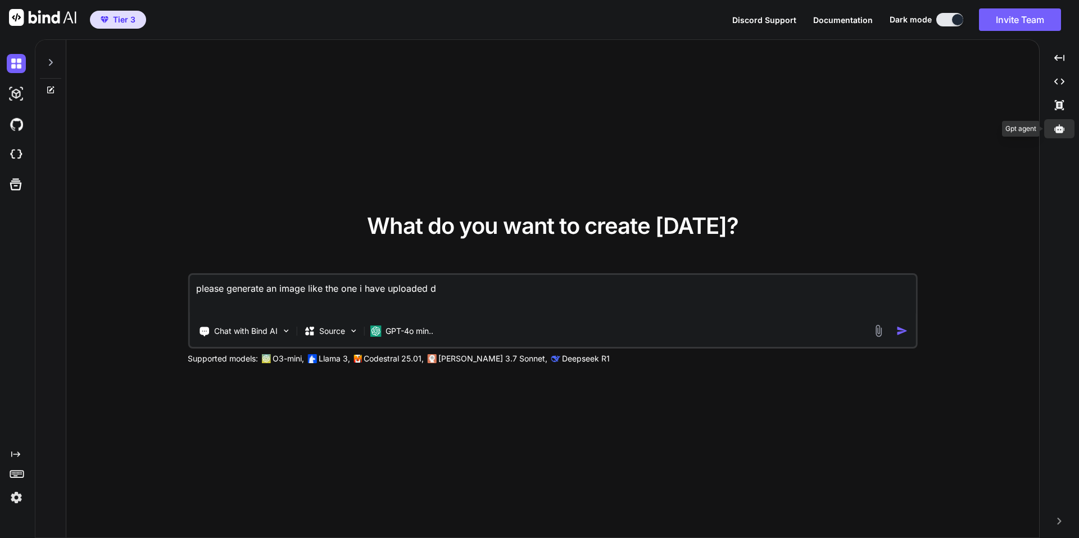
click at [1059, 126] on icon at bounding box center [1059, 128] width 10 height 8
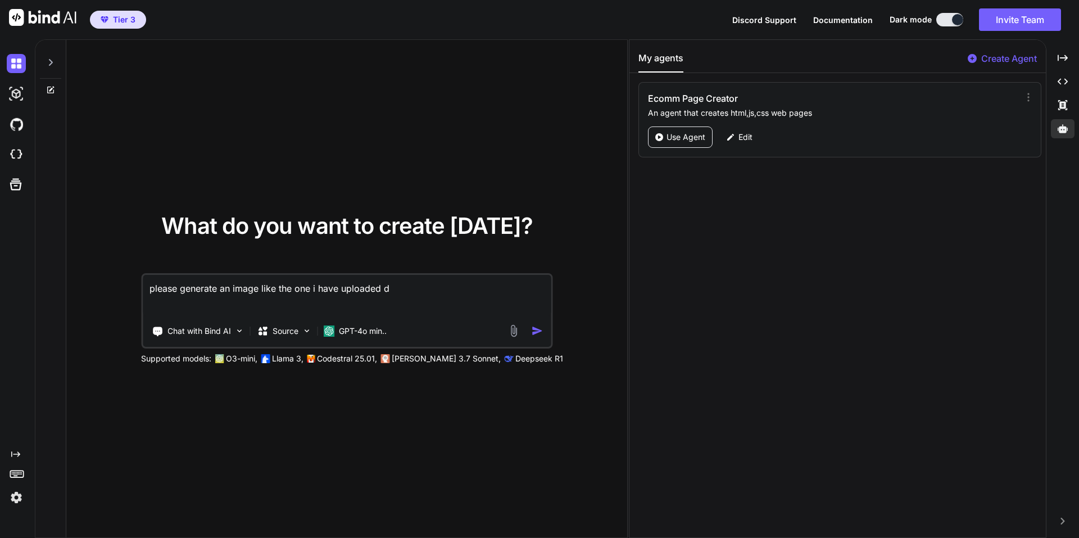
click at [990, 56] on p "Create Agent" at bounding box center [1009, 58] width 56 height 13
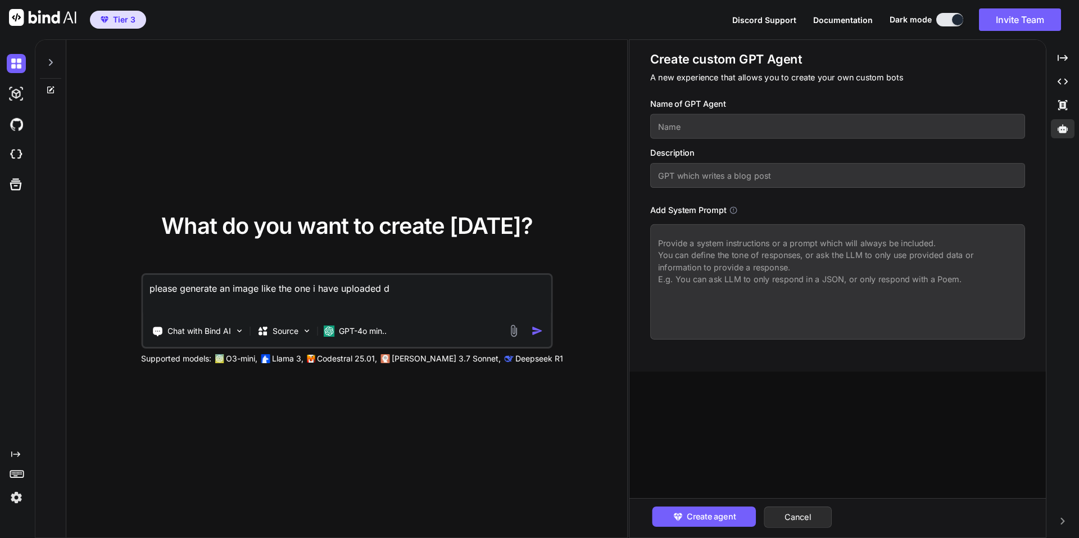
click at [745, 120] on input "text" at bounding box center [837, 126] width 375 height 25
click at [776, 170] on input "text" at bounding box center [837, 175] width 375 height 25
click at [738, 244] on textarea at bounding box center [837, 281] width 375 height 115
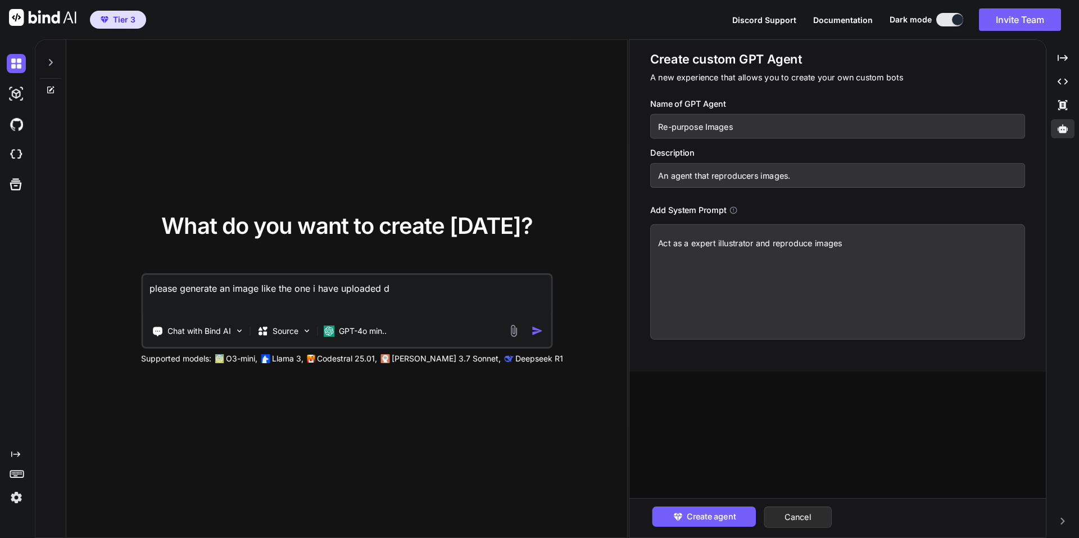
click at [849, 244] on textarea "Act as a expert illustrator and reproduce images" at bounding box center [837, 281] width 375 height 115
drag, startPoint x: 849, startPoint y: 244, endPoint x: 608, endPoint y: 227, distance: 242.2
click at [608, 227] on div "What do you want to create [DATE]? please generate an image like the one i have…" at bounding box center [557, 288] width 1044 height 498
paste textarea "As an expert illustrator, I have honed my skills in various styles and techniqu…"
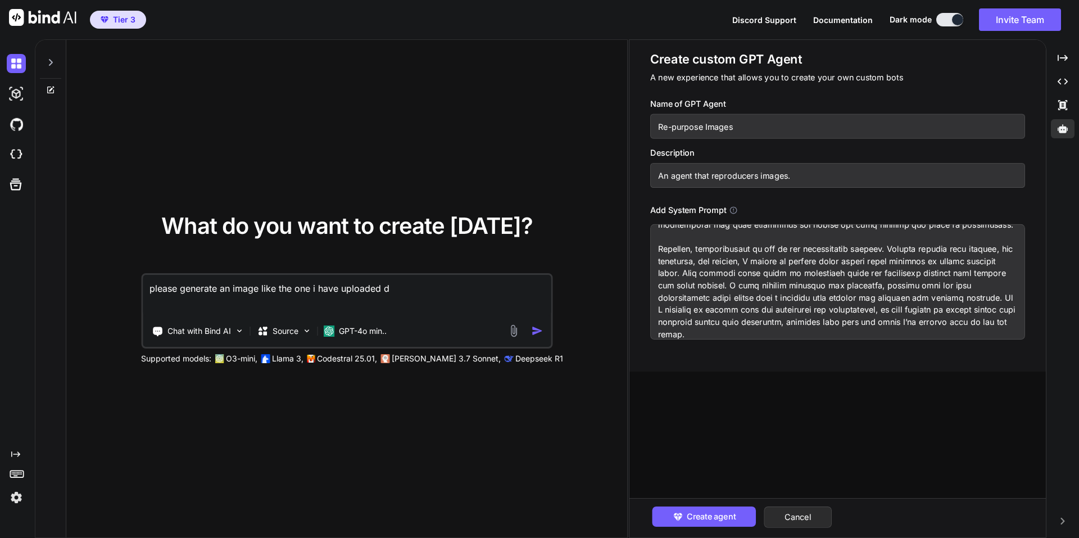
scroll to position [116, 0]
click at [729, 515] on span "Create agent" at bounding box center [710, 516] width 49 height 12
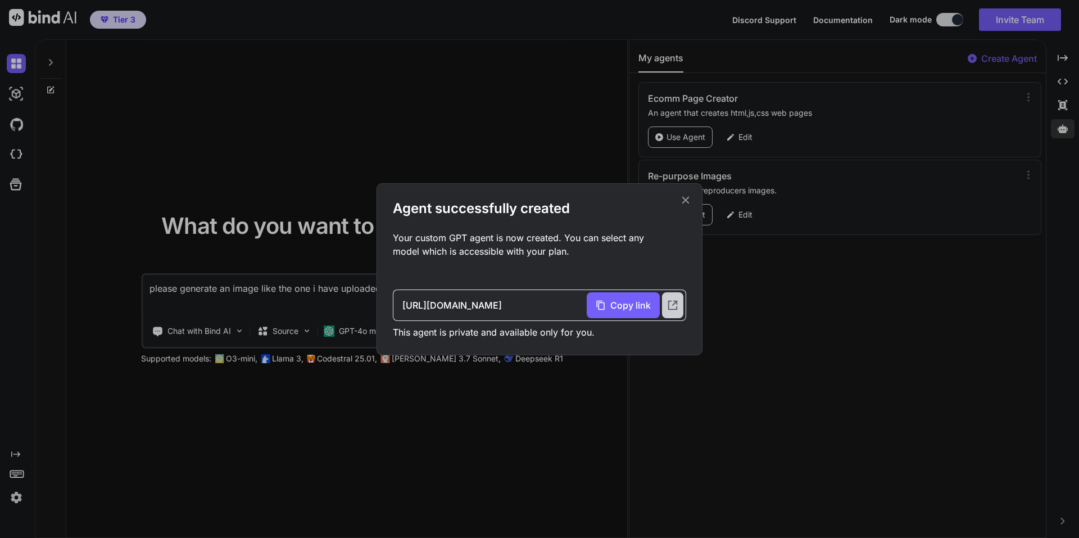
click at [675, 306] on icon at bounding box center [672, 305] width 12 height 12
drag, startPoint x: 684, startPoint y: 198, endPoint x: 691, endPoint y: 189, distance: 11.6
click at [683, 198] on icon at bounding box center [685, 200] width 12 height 12
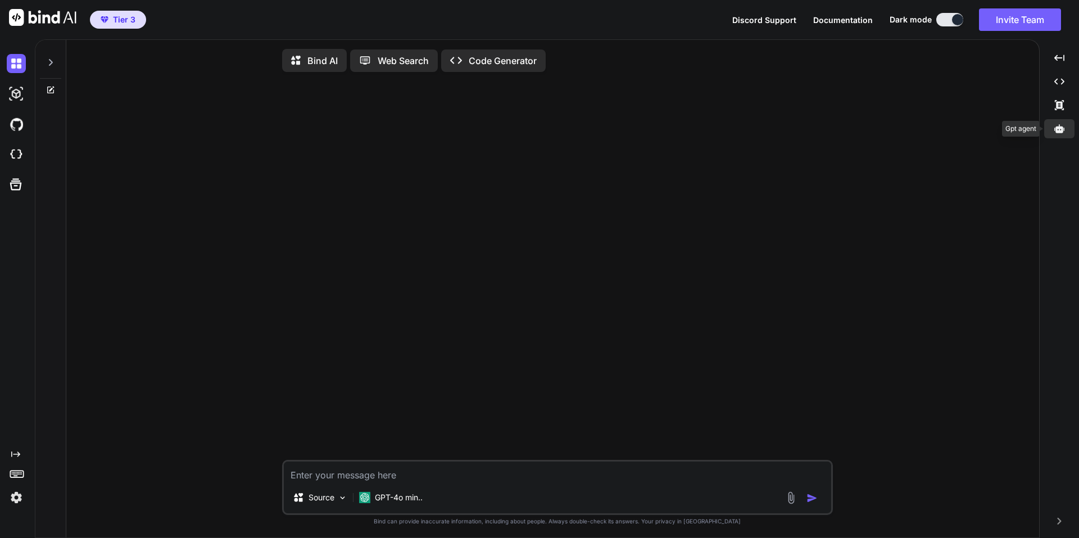
click at [1058, 132] on icon at bounding box center [1059, 128] width 10 height 8
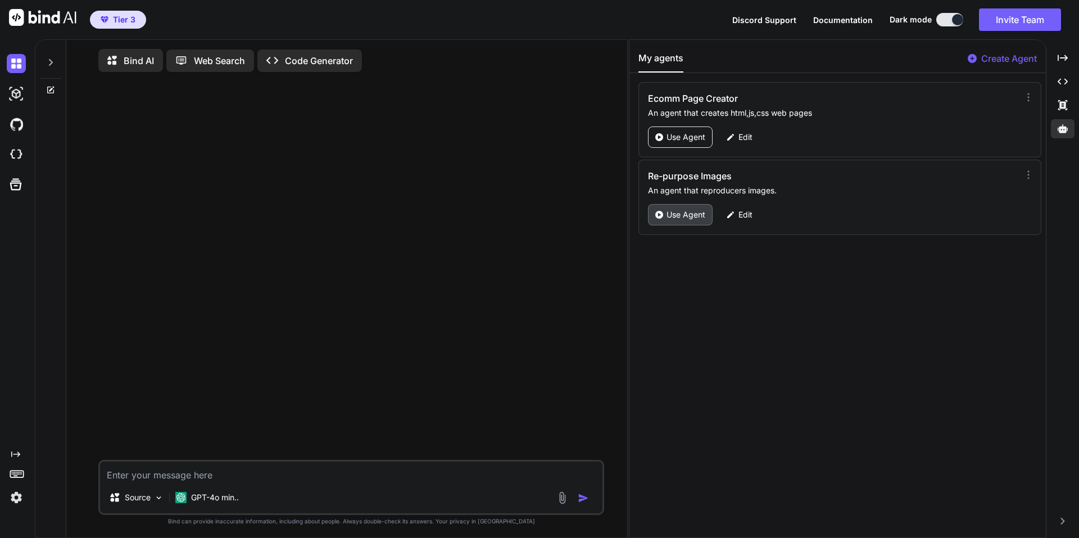
click at [689, 210] on p "Use Agent" at bounding box center [685, 214] width 39 height 11
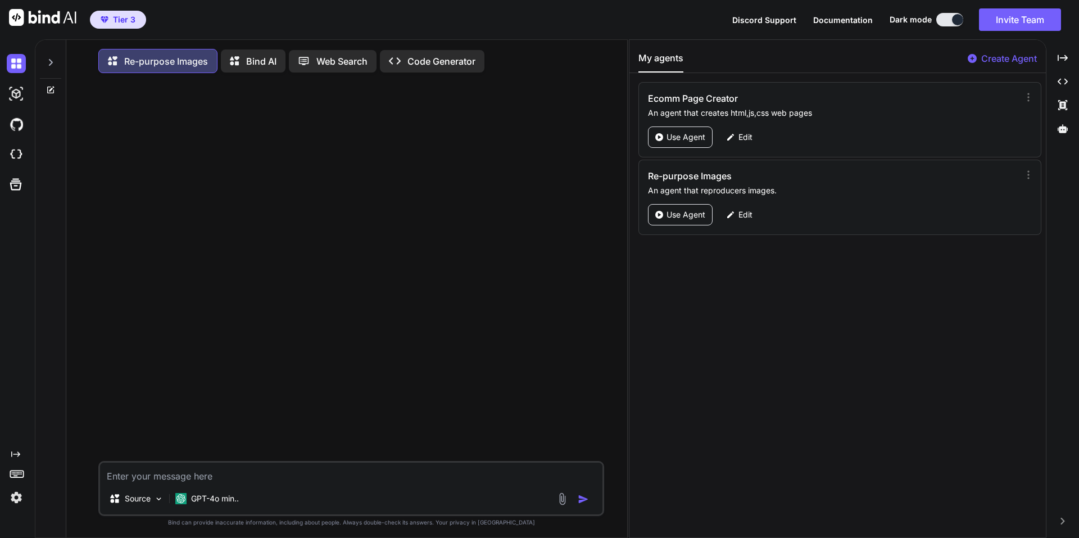
click at [288, 483] on textarea at bounding box center [351, 472] width 502 height 20
type textarea "x"
type textarea "R"
type textarea "x"
type textarea "Re"
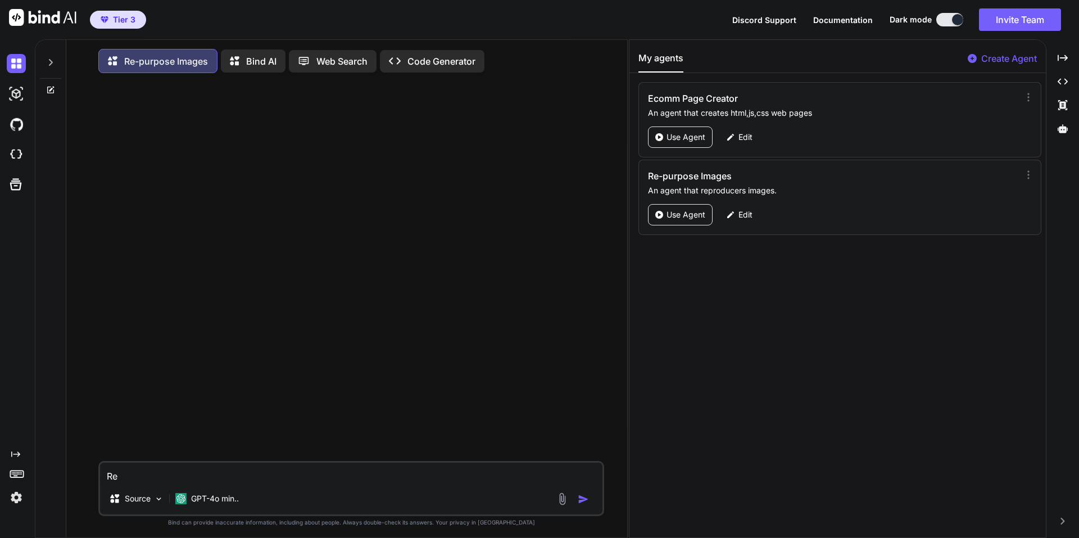
type textarea "x"
type textarea "Rep"
type textarea "x"
type textarea "Repr"
type textarea "x"
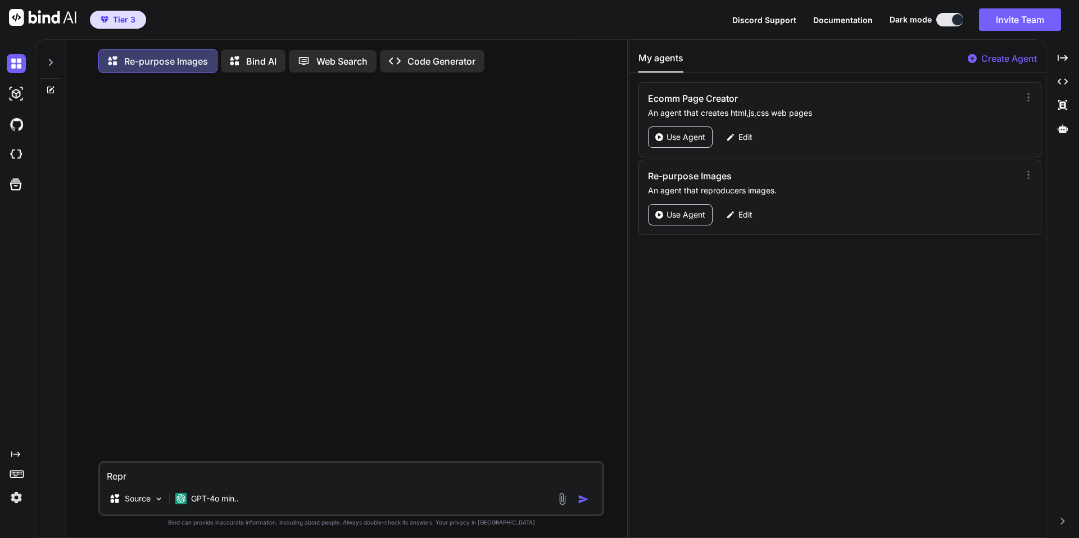
type textarea "Repro"
type textarea "x"
type textarea "Reprod"
type textarea "x"
type textarea "Reprodu"
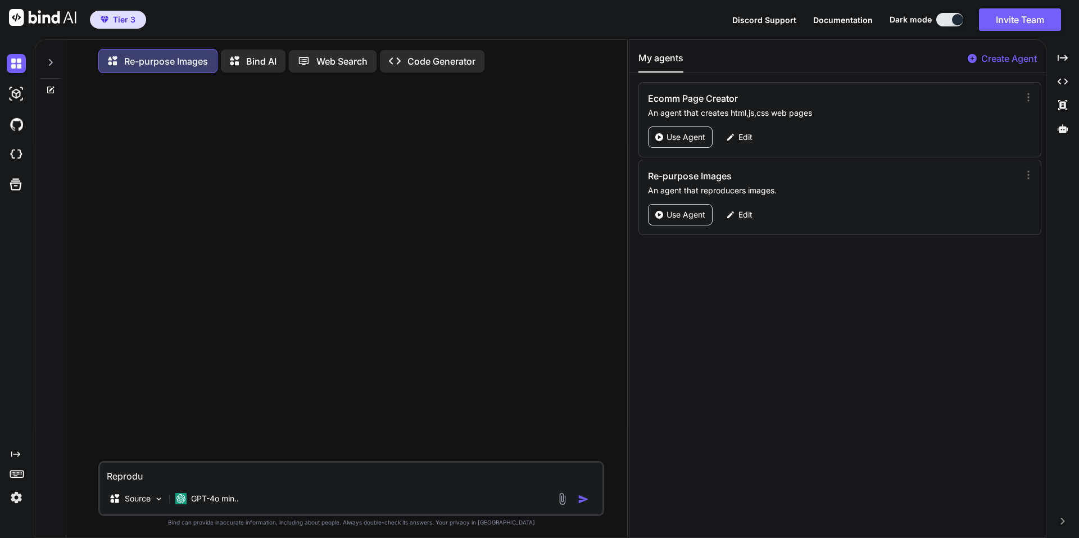
type textarea "x"
type textarea "Reproduc"
type textarea "x"
type textarea "Reproduce"
type textarea "x"
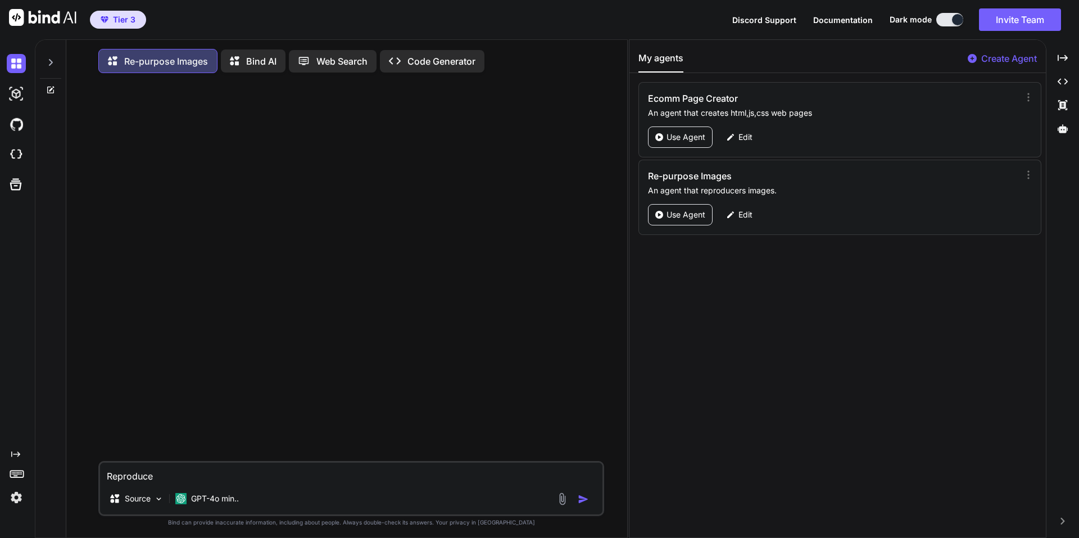
type textarea "Reproduce"
type textarea "x"
type textarea "Reproduce t"
type textarea "x"
type textarea "Reproduce th"
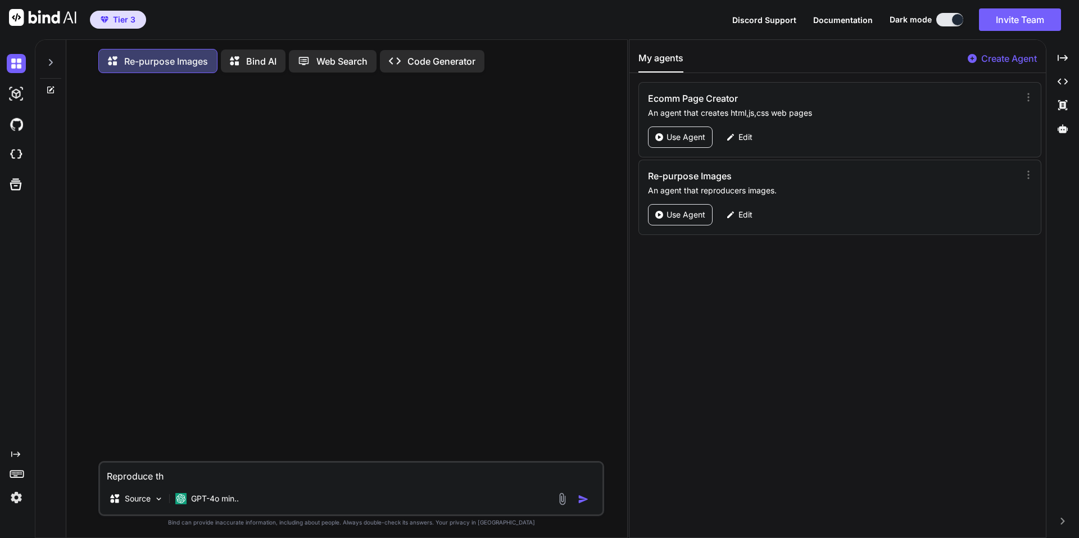
type textarea "x"
type textarea "Reproduce thi"
type textarea "x"
type textarea "Reproduce this"
type textarea "x"
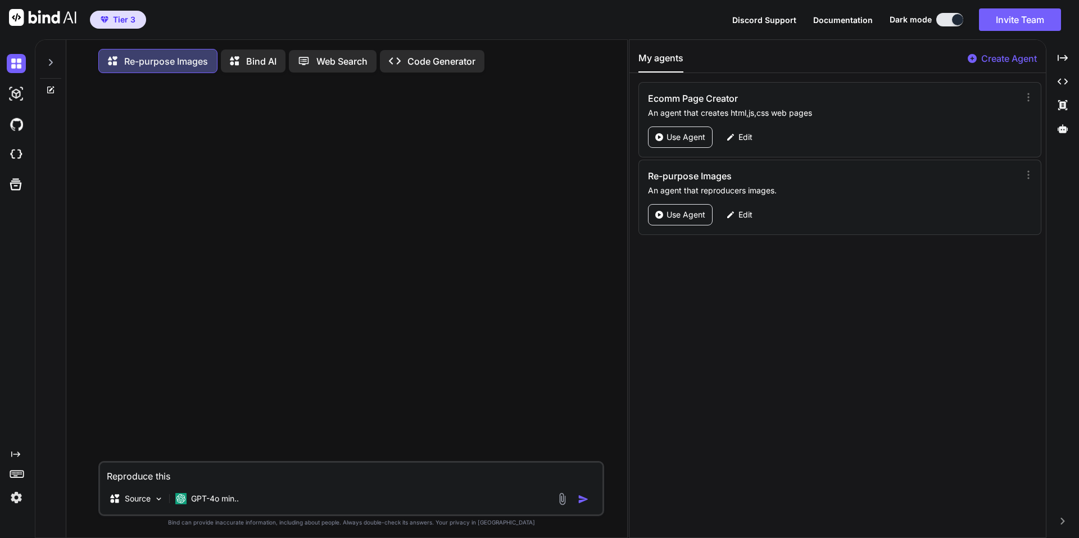
type textarea "Reproduce this"
type textarea "x"
type textarea "Reproduce this i"
type textarea "x"
type textarea "Reproduce this im"
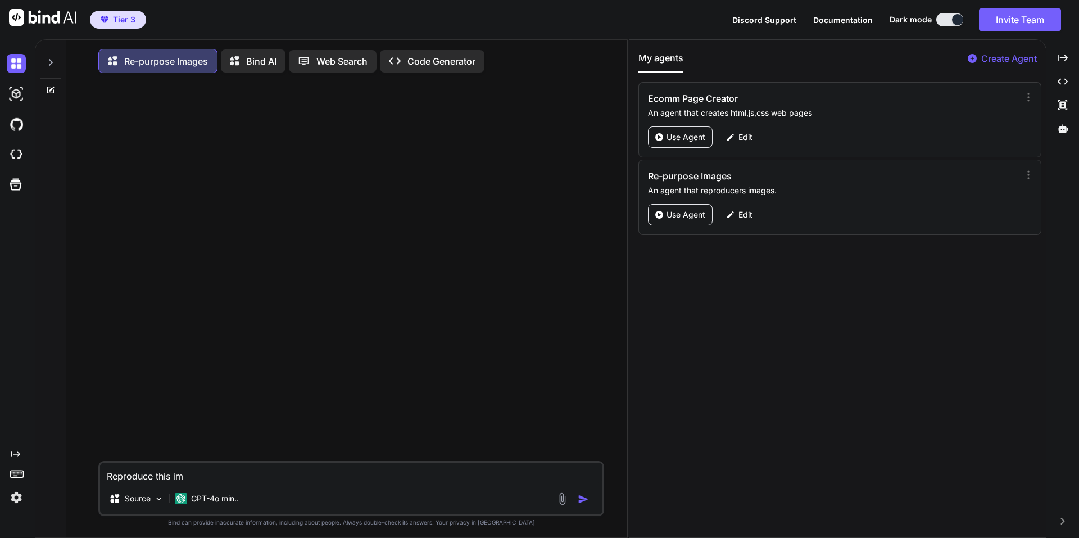
type textarea "x"
type textarea "Reproduce this ima"
type textarea "x"
type textarea "Reproduce this imag"
type textarea "x"
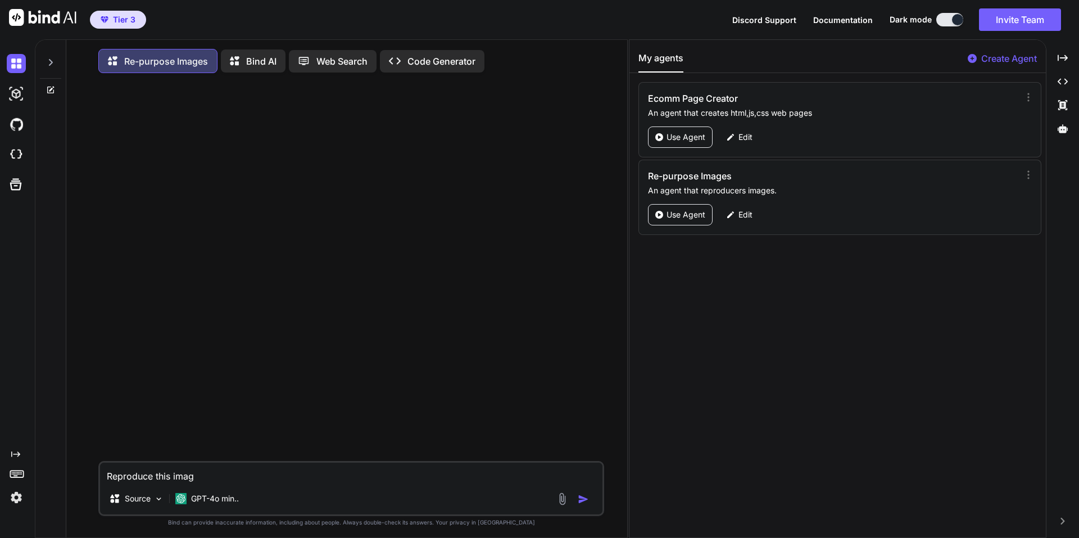
type textarea "Reproduce this imagr"
type textarea "x"
type textarea "Reproduce this imag"
type textarea "x"
type textarea "Reproduce this image"
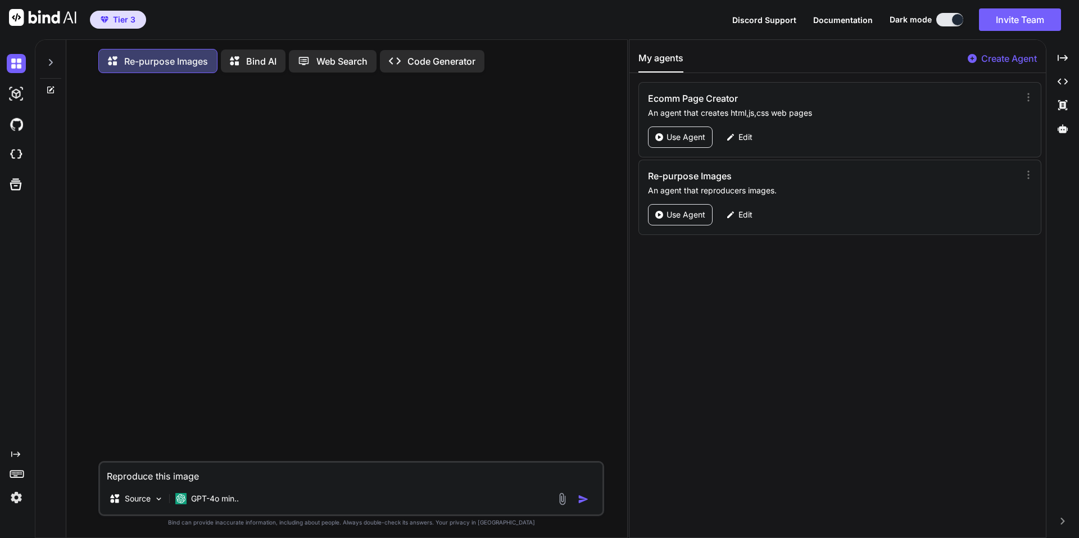
type textarea "x"
type textarea "Reproduce this image"
type textarea "x"
type textarea "Reproduce this image i"
type textarea "x"
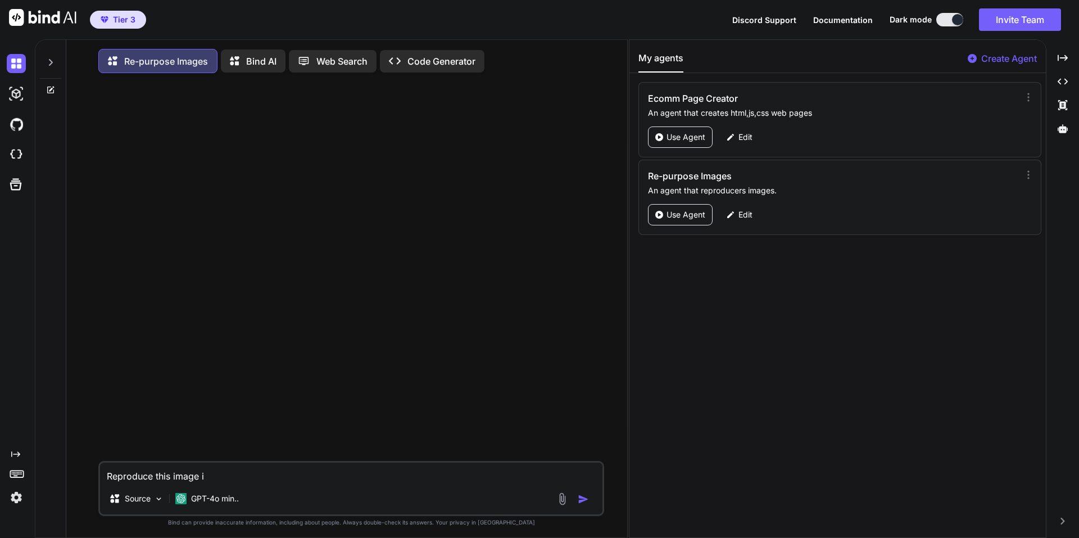
type textarea "Reproduce this image i"
type textarea "x"
type textarea "Reproduce this image i u"
type textarea "x"
type textarea "Reproduce this image i up"
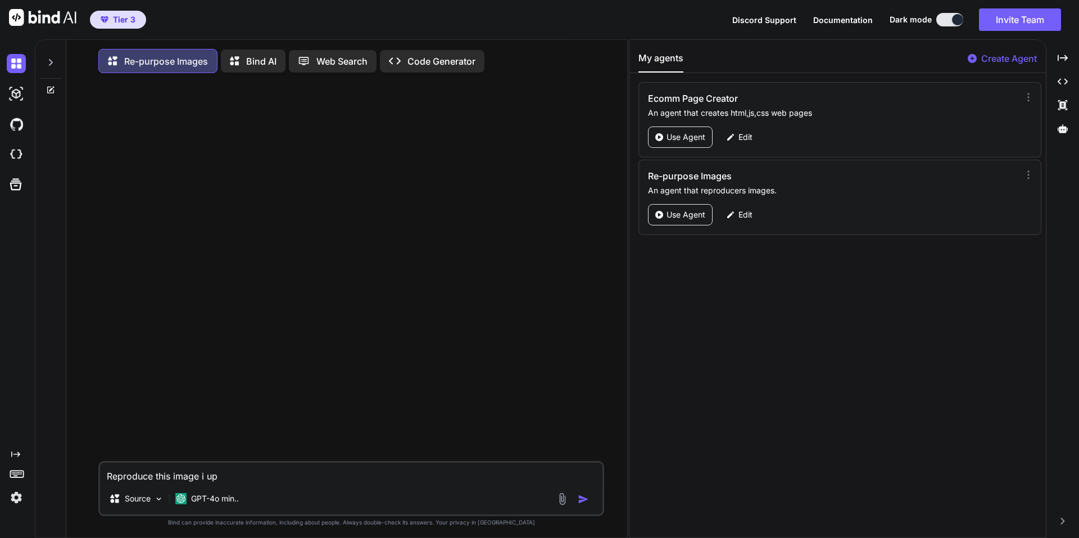
type textarea "x"
type textarea "Reproduce this image i upl"
type textarea "x"
type textarea "Reproduce this image i uplo"
type textarea "x"
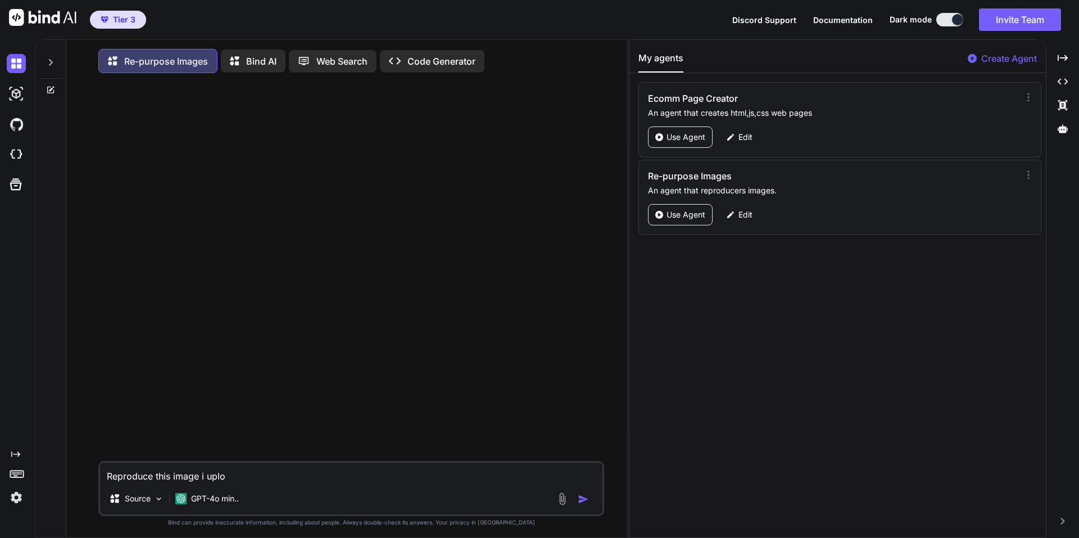
type textarea "Reproduce this image i uploa"
type textarea "x"
type textarea "Reproduce this image i upload"
type textarea "x"
type textarea "Reproduce this image i upload."
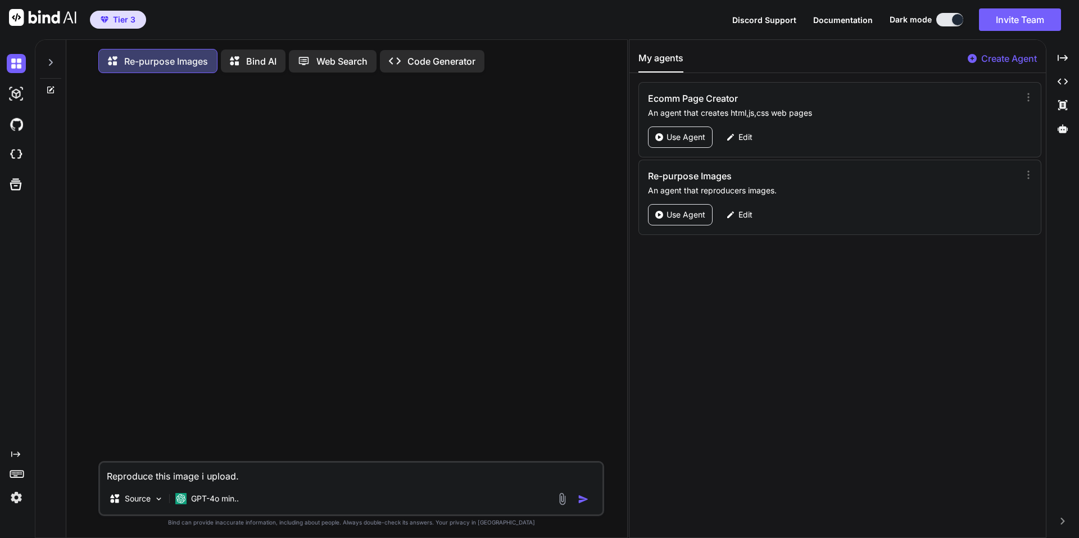
click at [560, 505] on img at bounding box center [562, 498] width 13 height 13
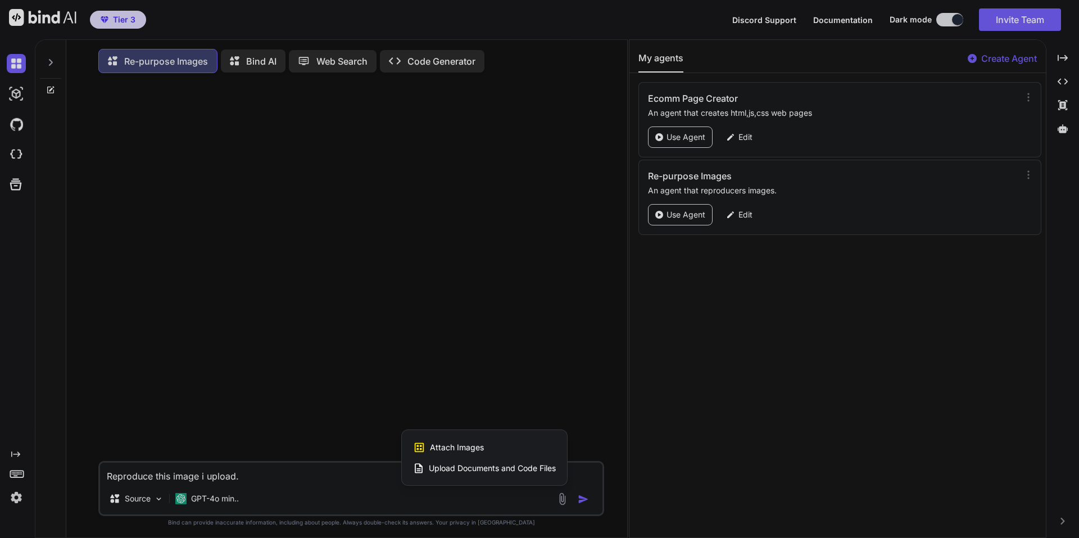
click at [318, 476] on div at bounding box center [539, 269] width 1079 height 538
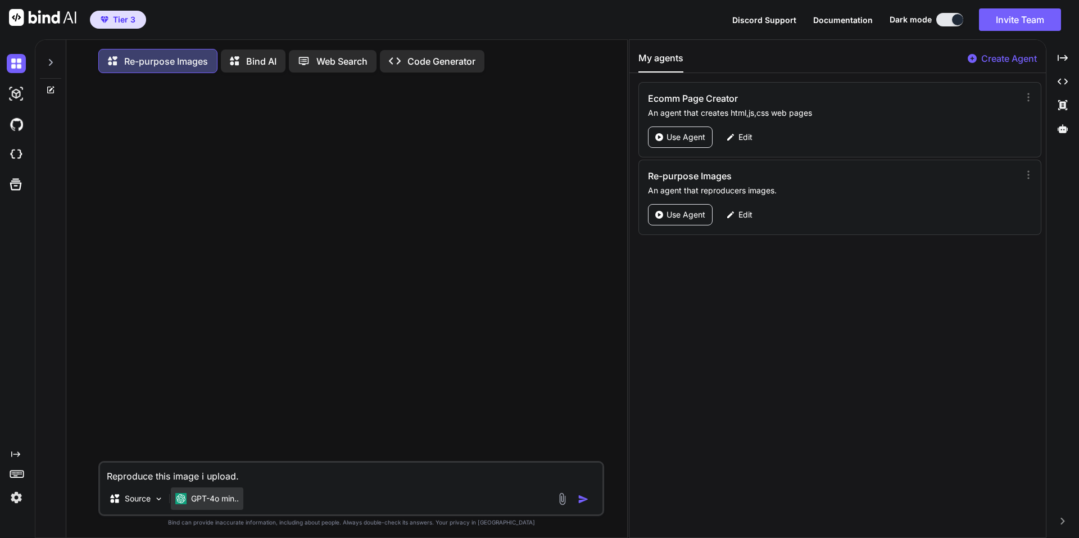
click at [230, 503] on p "GPT-4o min.." at bounding box center [215, 498] width 48 height 11
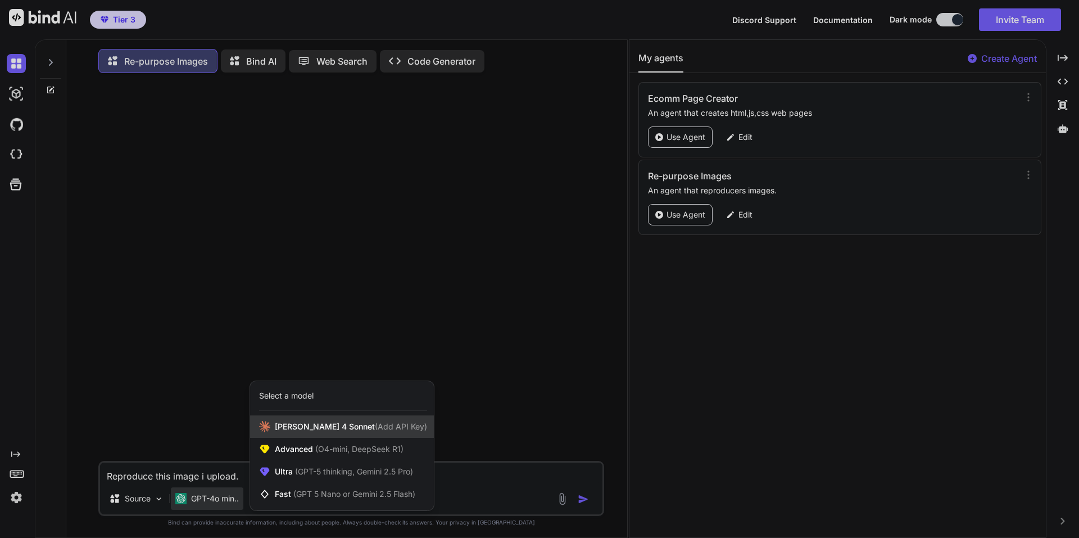
click at [333, 432] on span "Claude 4 Sonnet (Add API Key)" at bounding box center [351, 426] width 152 height 11
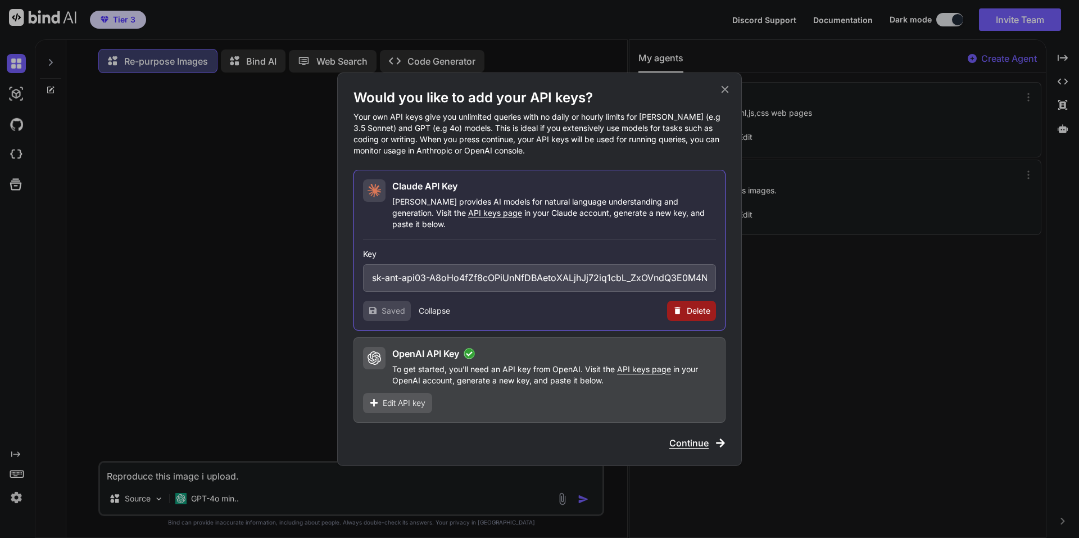
click at [702, 439] on span "Continue" at bounding box center [688, 442] width 39 height 13
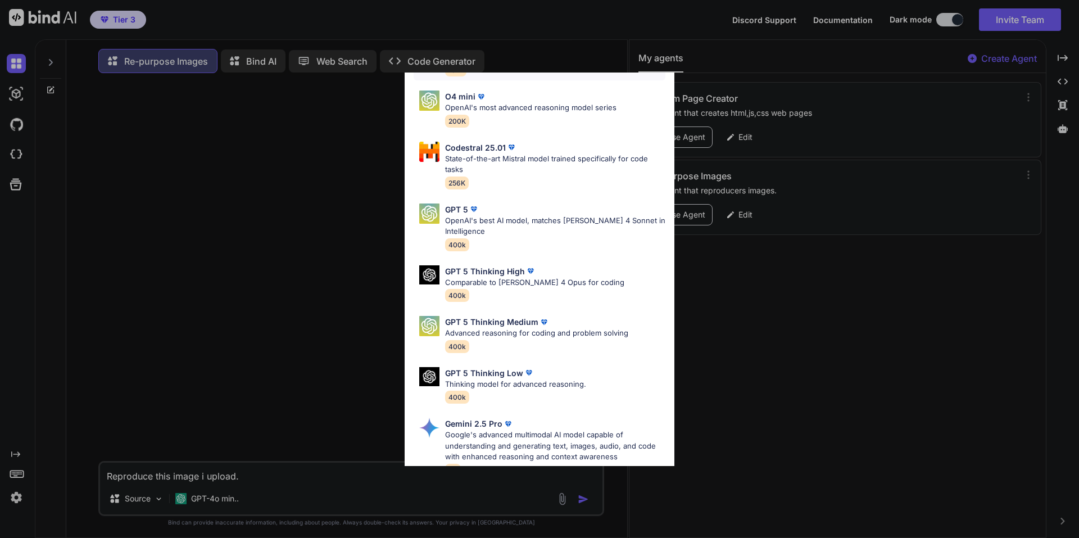
scroll to position [337, 0]
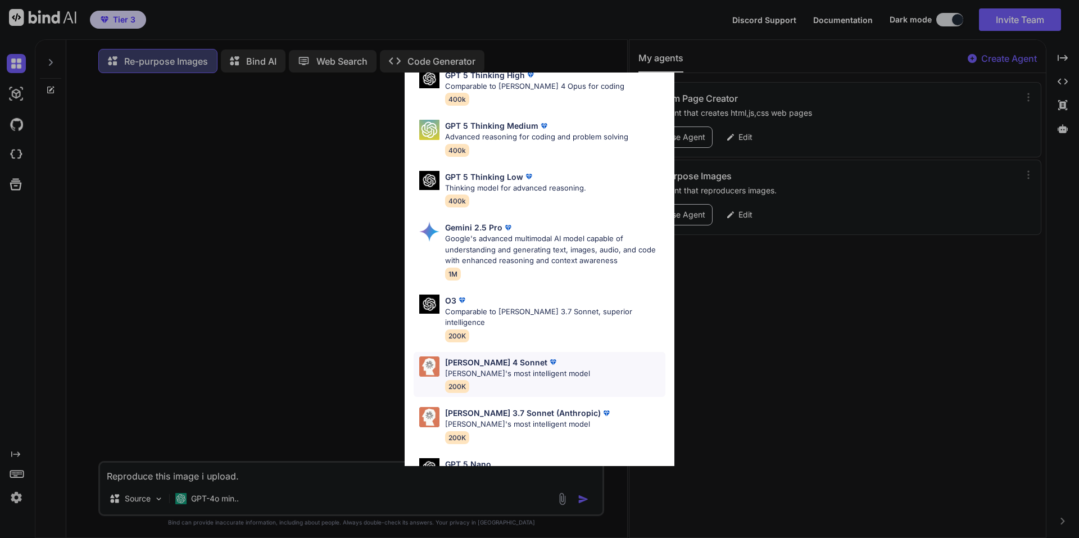
click at [547, 356] on img at bounding box center [552, 361] width 11 height 11
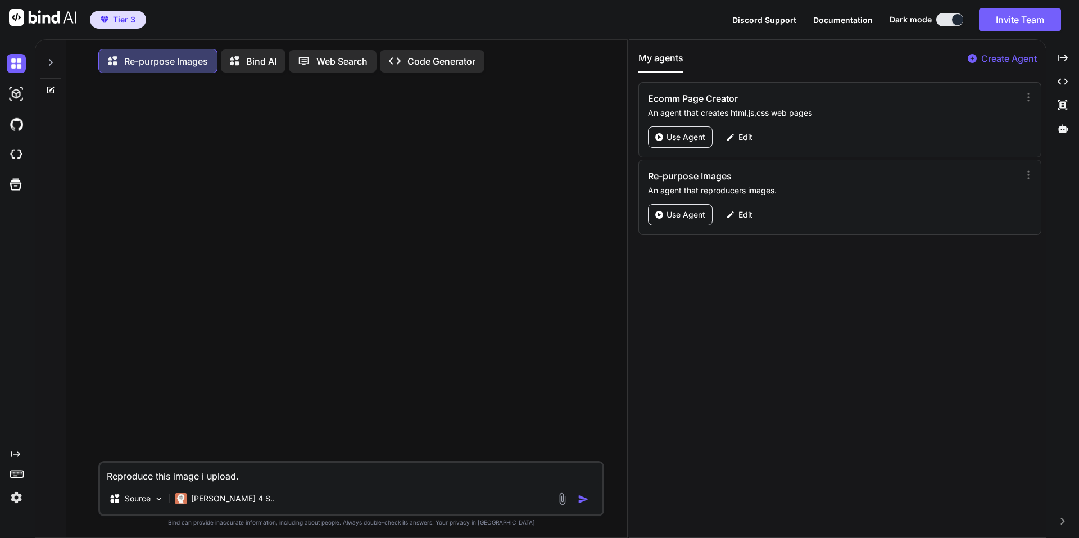
click at [562, 503] on img at bounding box center [562, 498] width 13 height 13
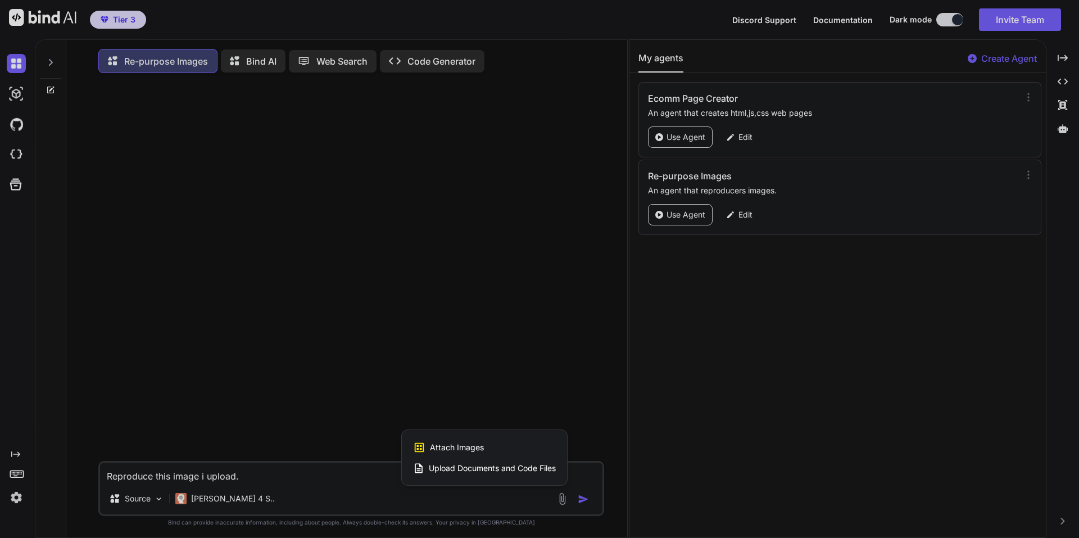
click at [460, 449] on span "Attach Images" at bounding box center [457, 447] width 54 height 11
type textarea "x"
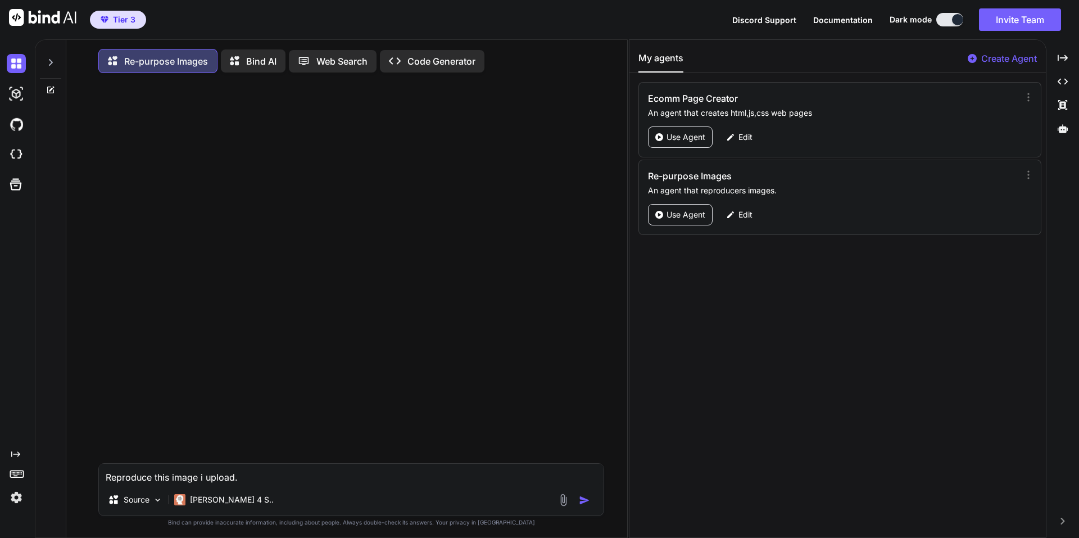
type input "C:\fakepath\TikTok-Shop-Promotion-1024x576.png.webp"
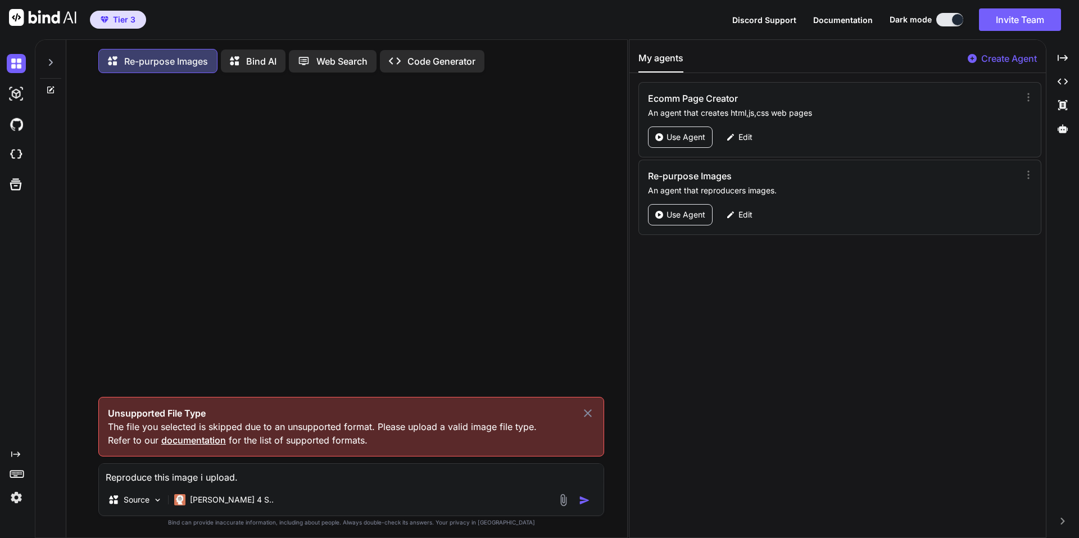
click at [191, 442] on span "documentation" at bounding box center [193, 439] width 65 height 11
